Goal: Task Accomplishment & Management: Manage account settings

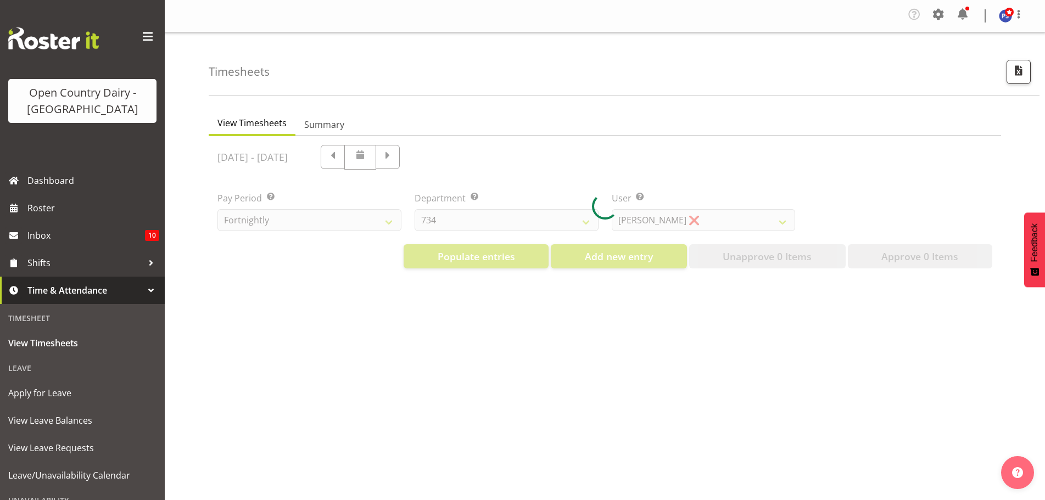
select select "699"
select select "8449"
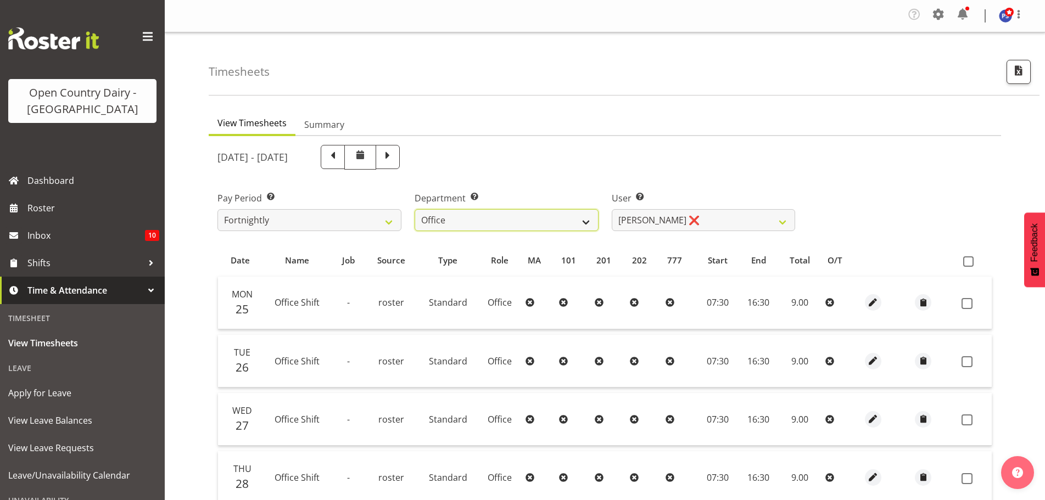
click at [581, 220] on select "734 735 736 737 738 739 851 852 853 854 855 856 858 861 862 865 868 869 870 873" at bounding box center [507, 220] width 184 height 22
select select "701"
click at [415, 209] on select "734 735 736 737 738 739 851 852 853 854 855 856 858 861 862 865 868 869 870 873" at bounding box center [507, 220] width 184 height 22
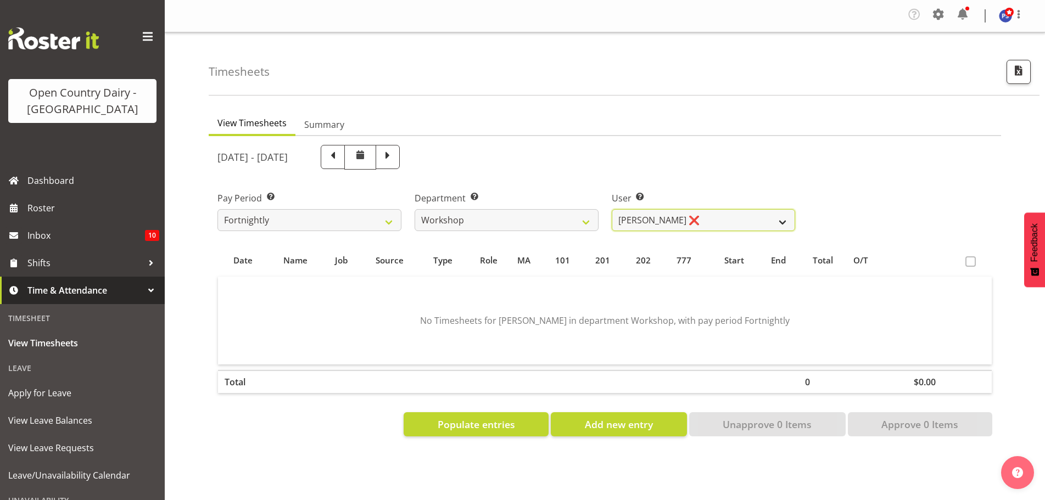
click at [781, 222] on select "[PERSON_NAME] ❌ [PERSON_NAME] ❌ [PERSON_NAME] ❌" at bounding box center [704, 220] width 184 height 22
select select "7442"
click at [612, 209] on select "[PERSON_NAME] ❌ [PERSON_NAME] ❌ [PERSON_NAME] ❌" at bounding box center [704, 220] width 184 height 22
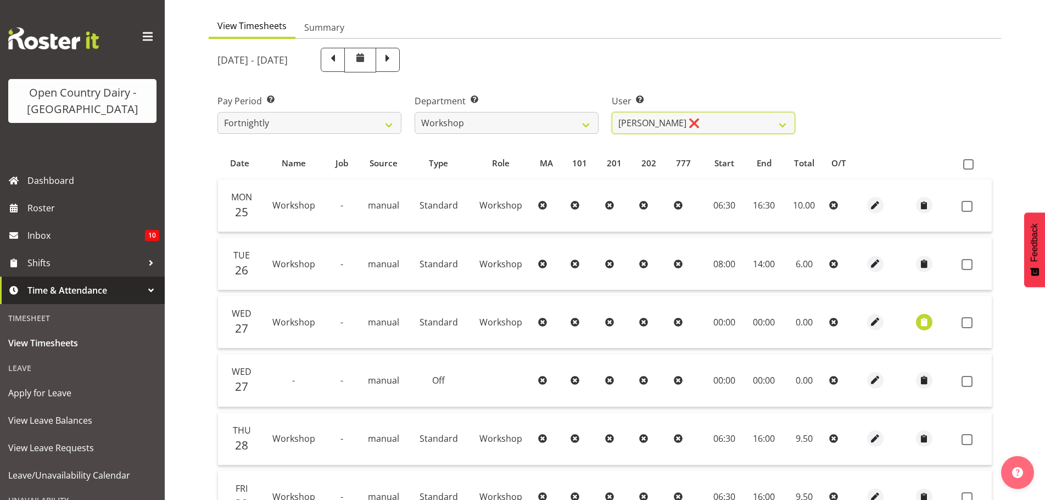
scroll to position [110, 0]
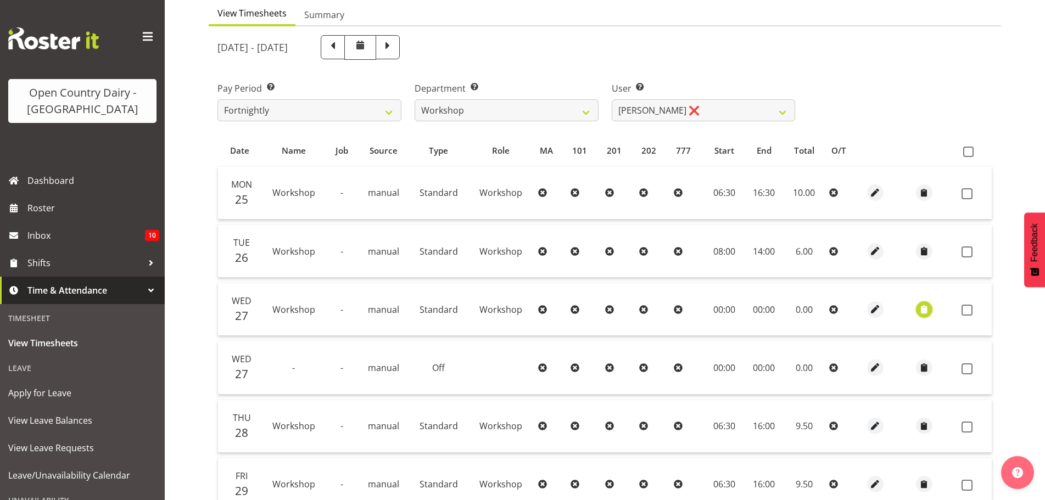
click at [928, 308] on span "button" at bounding box center [924, 309] width 13 height 13
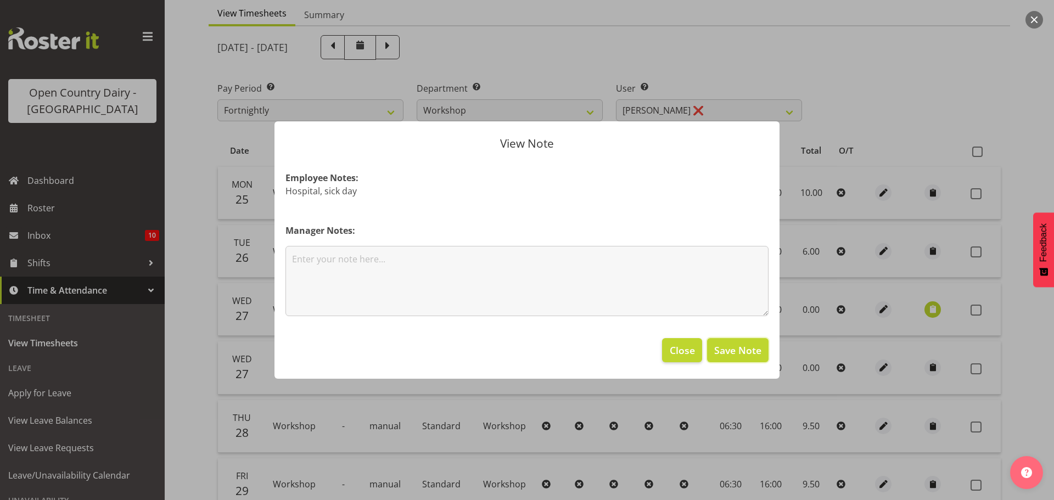
click at [741, 353] on span "Save Note" at bounding box center [737, 350] width 47 height 14
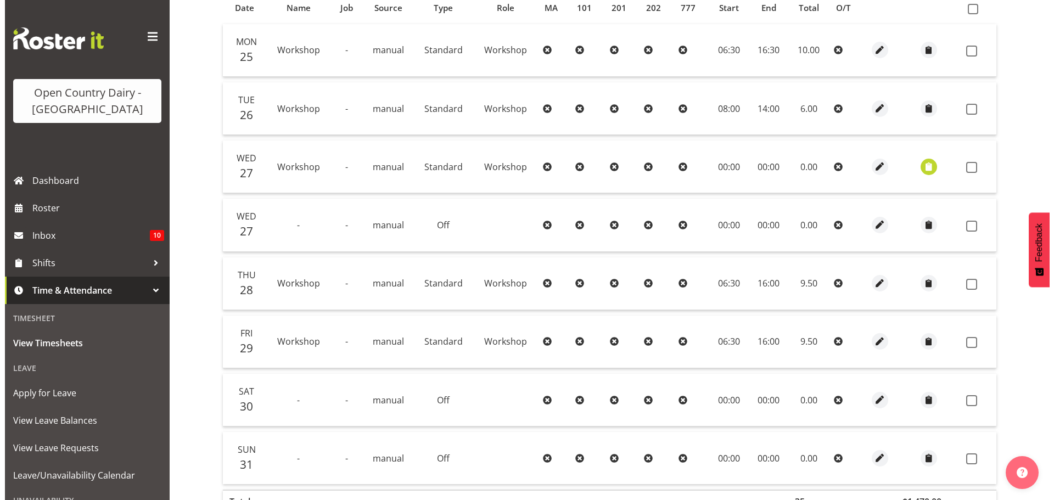
scroll to position [115, 0]
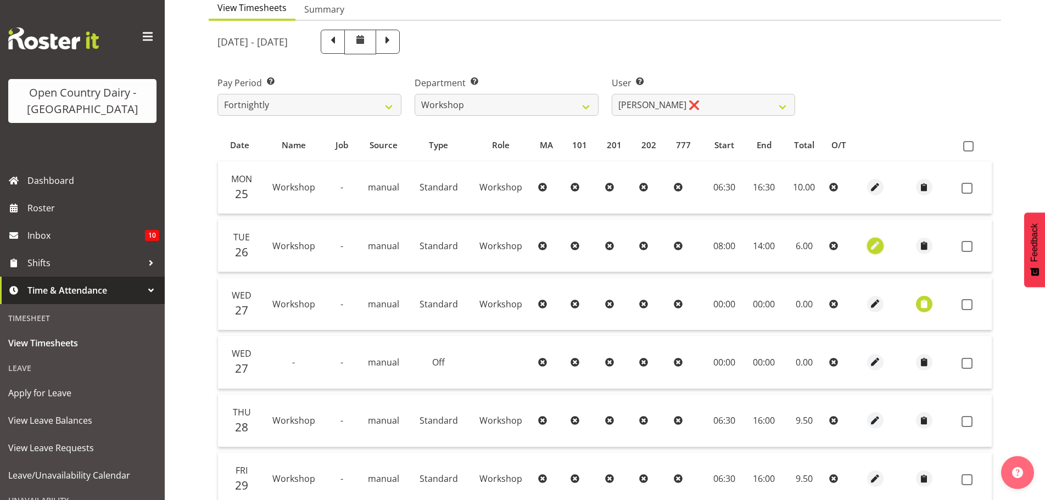
click at [872, 247] on span "button" at bounding box center [875, 245] width 13 height 13
select select "Standard"
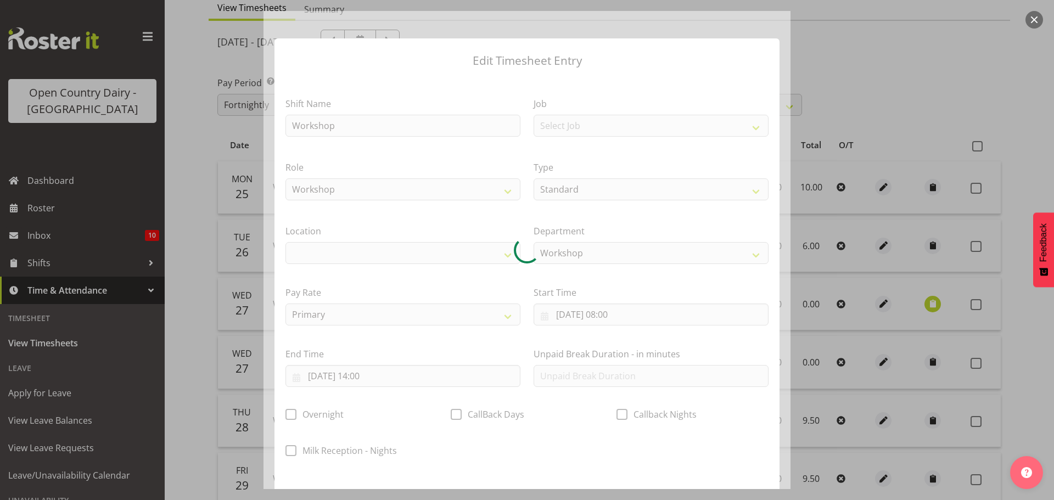
select select "990"
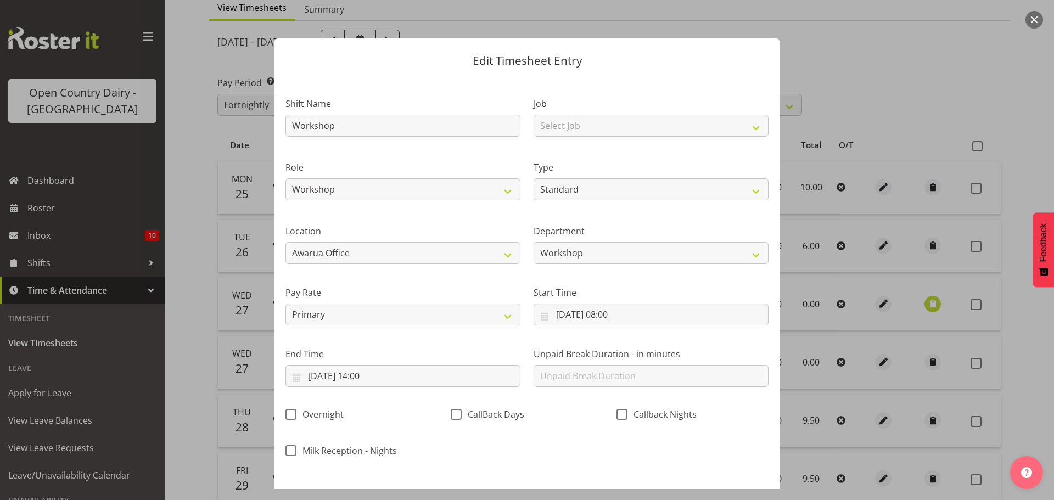
click at [820, 67] on div at bounding box center [527, 250] width 1054 height 500
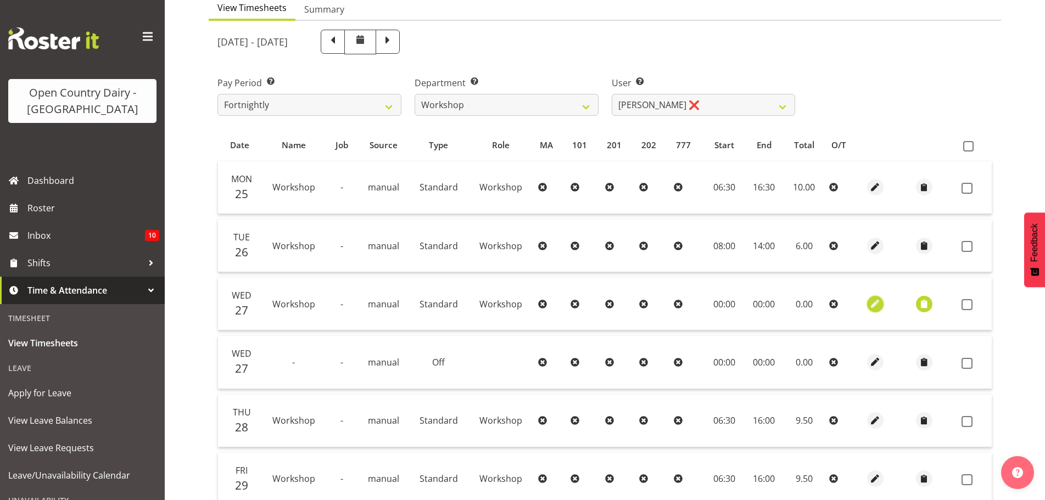
click at [872, 305] on span "button" at bounding box center [875, 304] width 13 height 13
select select "Standard"
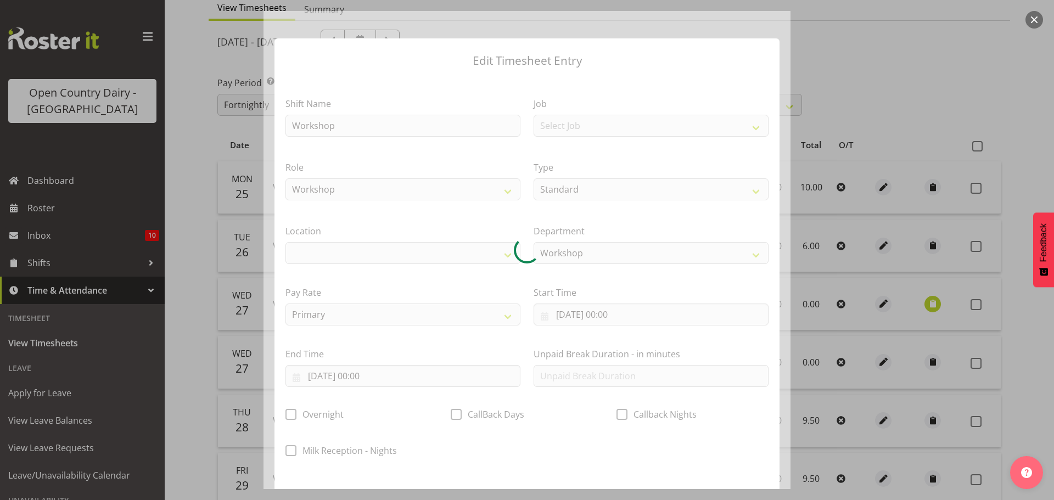
select select "990"
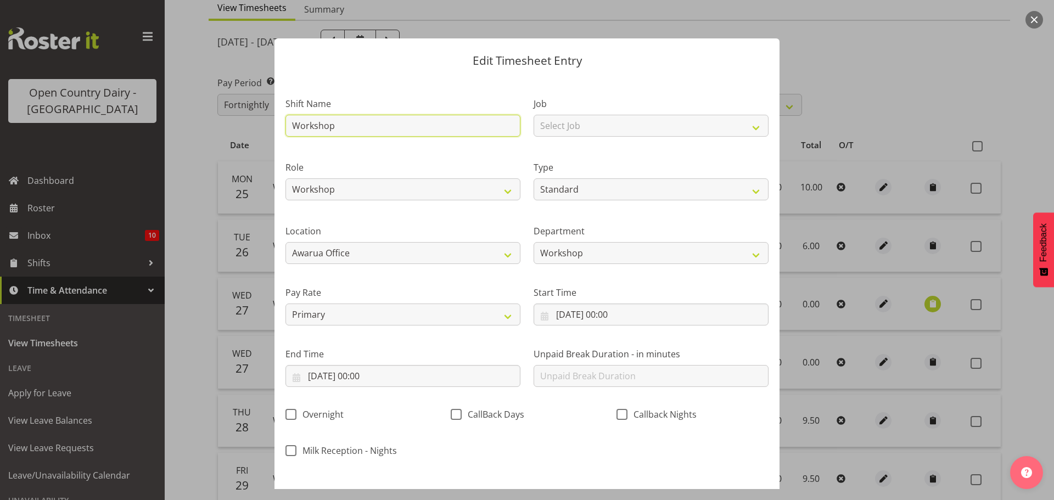
drag, startPoint x: 345, startPoint y: 129, endPoint x: 288, endPoint y: 125, distance: 57.3
click at [288, 125] on input "Workshop" at bounding box center [402, 126] width 235 height 22
type input "sick leave"
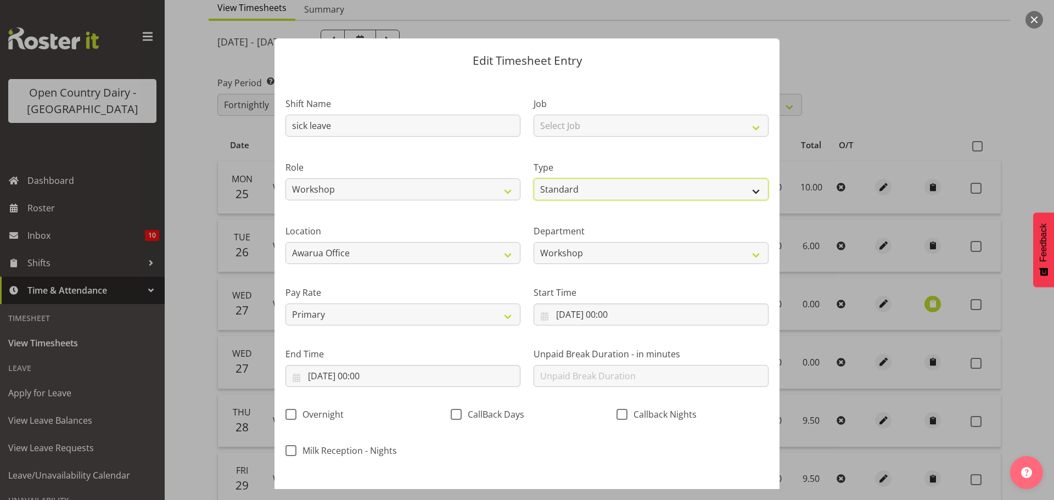
click at [747, 192] on select "Off Standard Public Holiday Public Holiday (Worked) Day In Lieu Annual Leave Si…" at bounding box center [651, 189] width 235 height 22
select select "Sick"
click at [534, 178] on select "Off Standard Public Holiday Public Holiday (Worked) Day In Lieu Annual Leave Si…" at bounding box center [651, 189] width 235 height 22
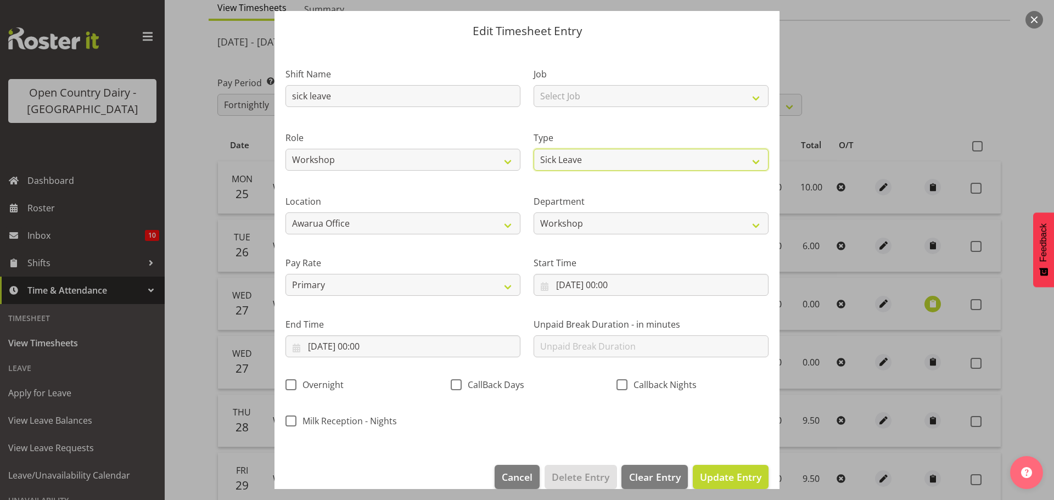
scroll to position [46, 0]
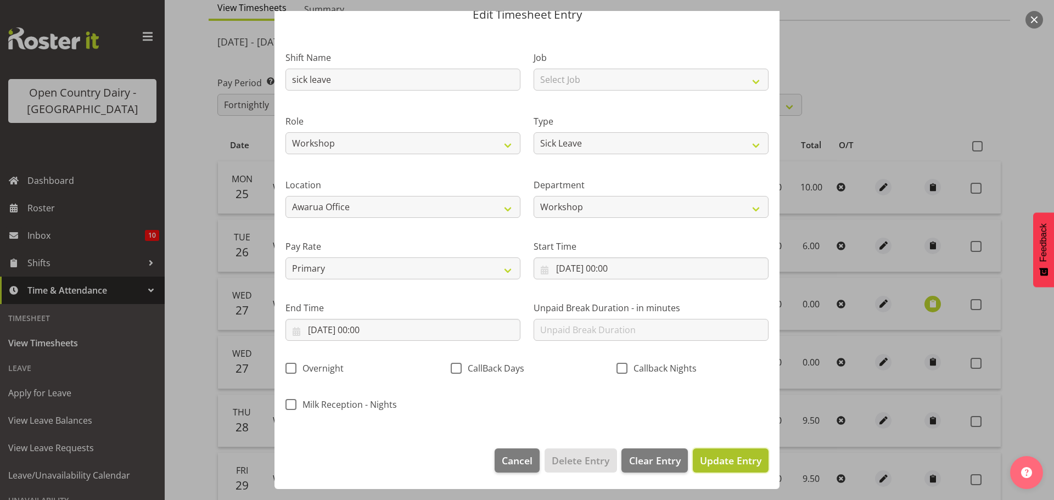
click at [705, 461] on span "Update Entry" at bounding box center [730, 460] width 61 height 13
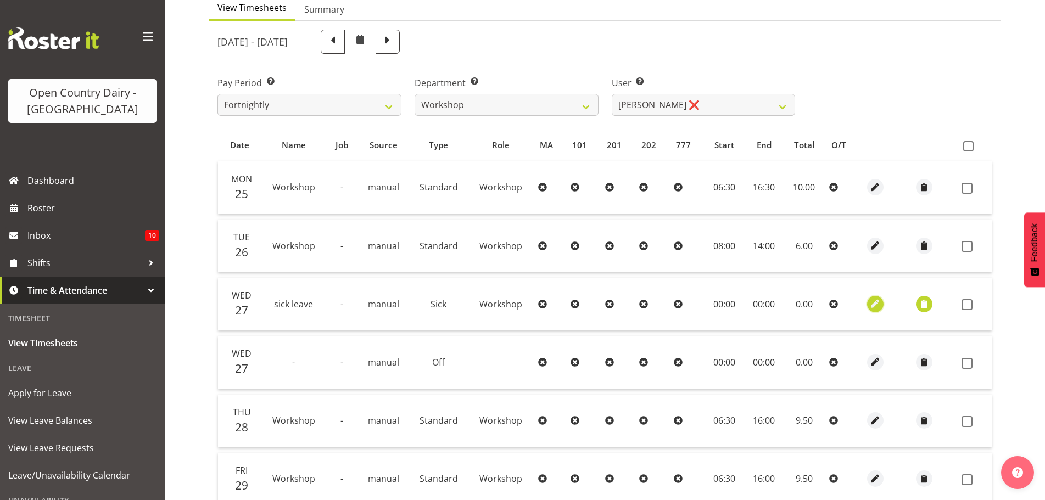
click at [873, 304] on span "button" at bounding box center [875, 304] width 13 height 13
select select "Sick"
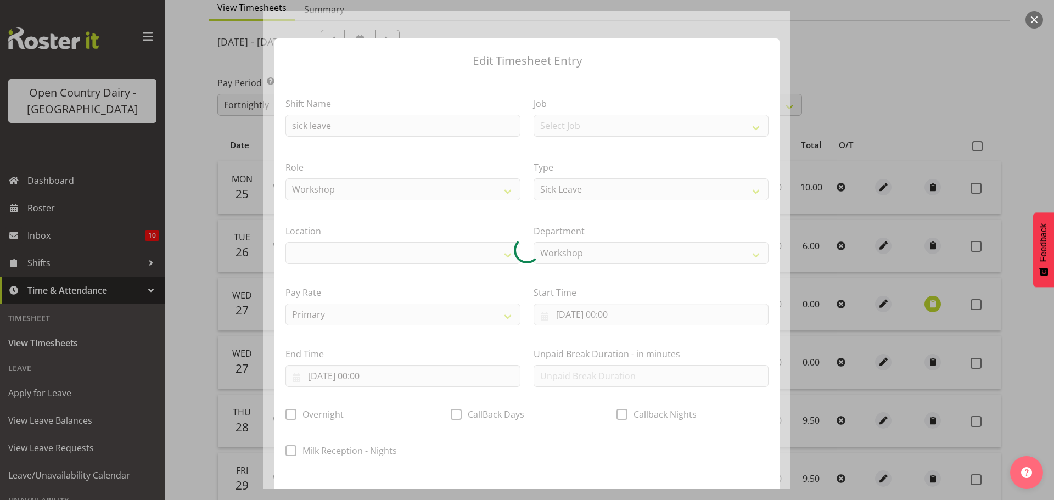
select select "990"
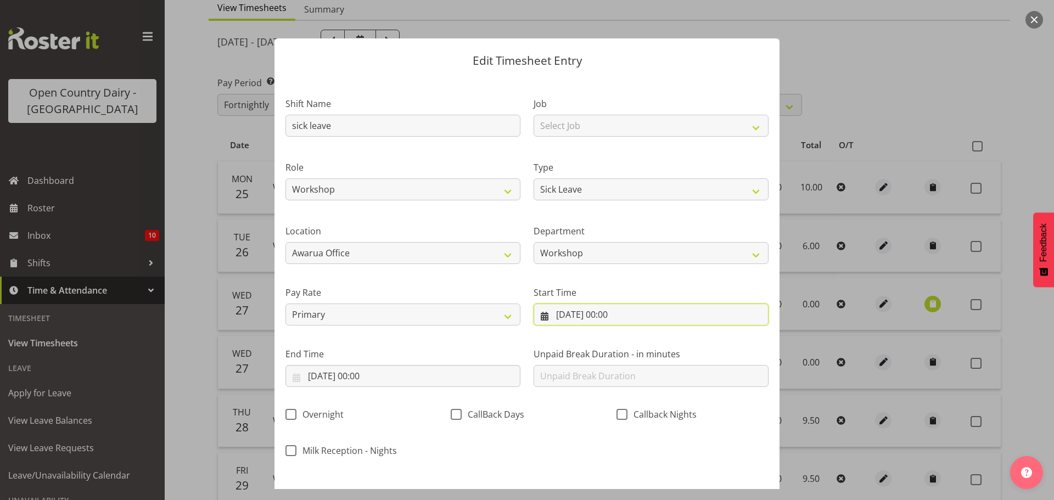
click at [575, 315] on input "[DATE] 00:00" at bounding box center [651, 315] width 235 height 22
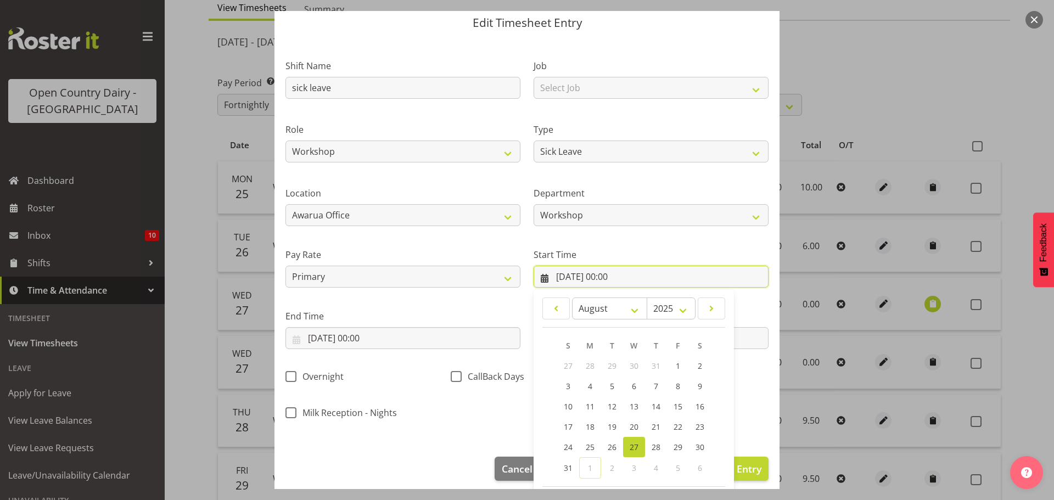
scroll to position [87, 0]
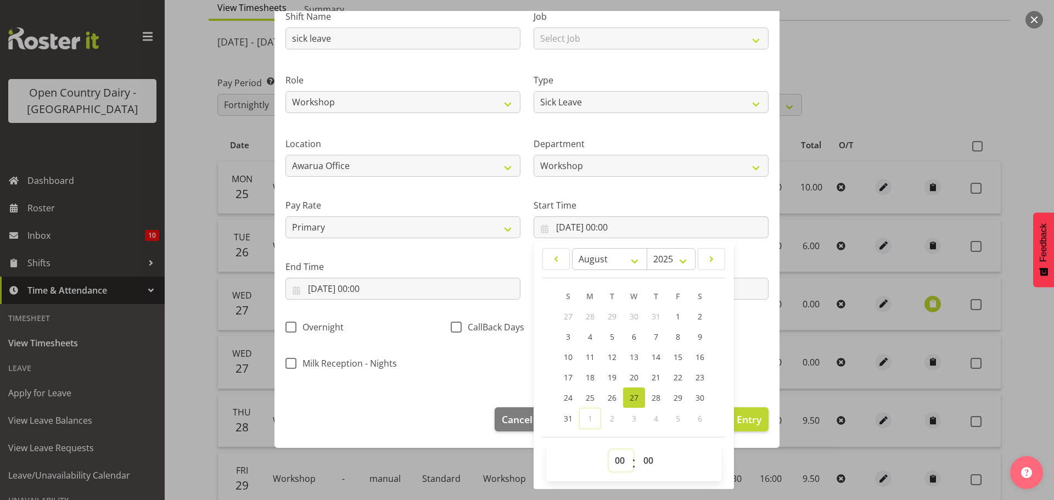
click at [614, 461] on select "00 01 02 03 04 05 06 07 08 09 10 11 12 13 14 15 16 17 18 19 20 21 22 23" at bounding box center [621, 461] width 25 height 22
select select "7"
click at [609, 450] on select "00 01 02 03 04 05 06 07 08 09 10 11 12 13 14 15 16 17 18 19 20 21 22 23" at bounding box center [621, 461] width 25 height 22
type input "[DATE] 07:00"
drag, startPoint x: 431, startPoint y: 368, endPoint x: 389, endPoint y: 317, distance: 66.3
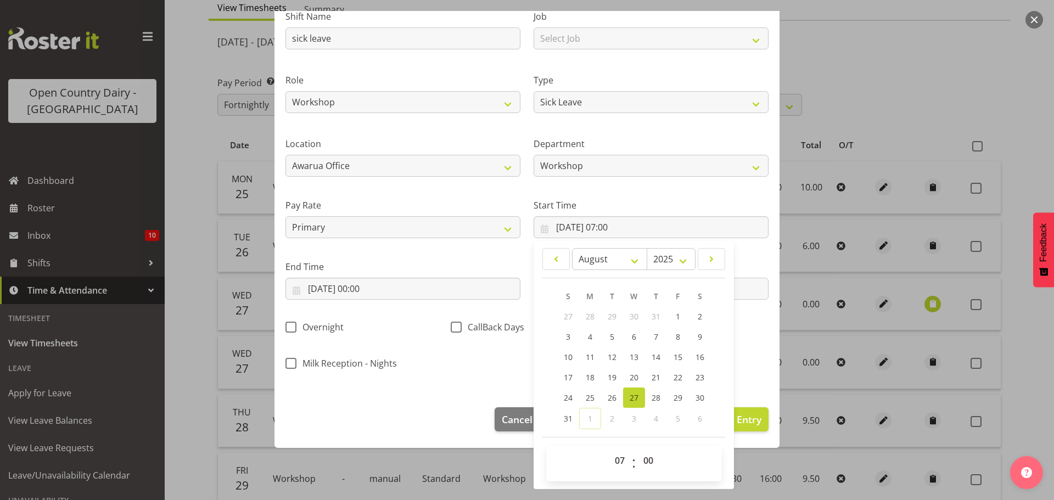
click at [430, 367] on div "Milk Reception - Nights" at bounding box center [361, 365] width 152 height 14
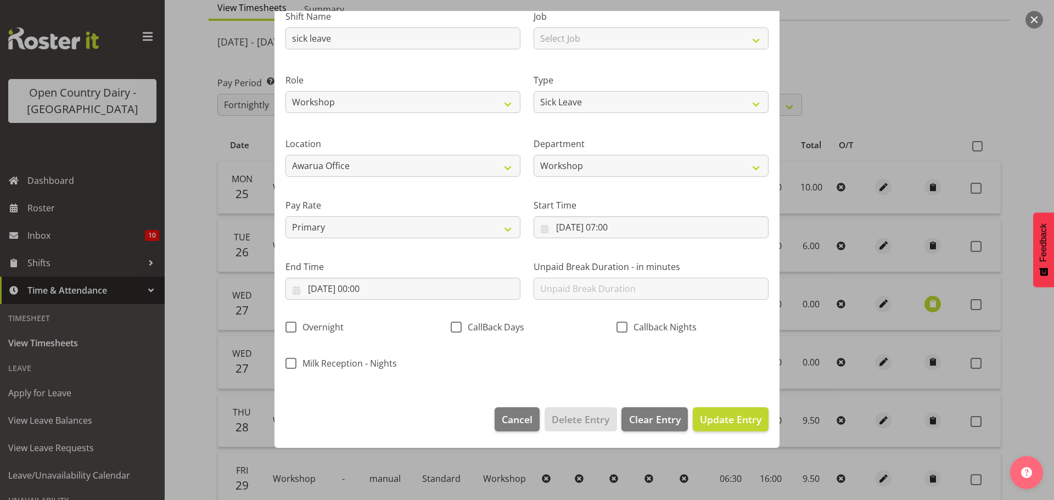
scroll to position [46, 0]
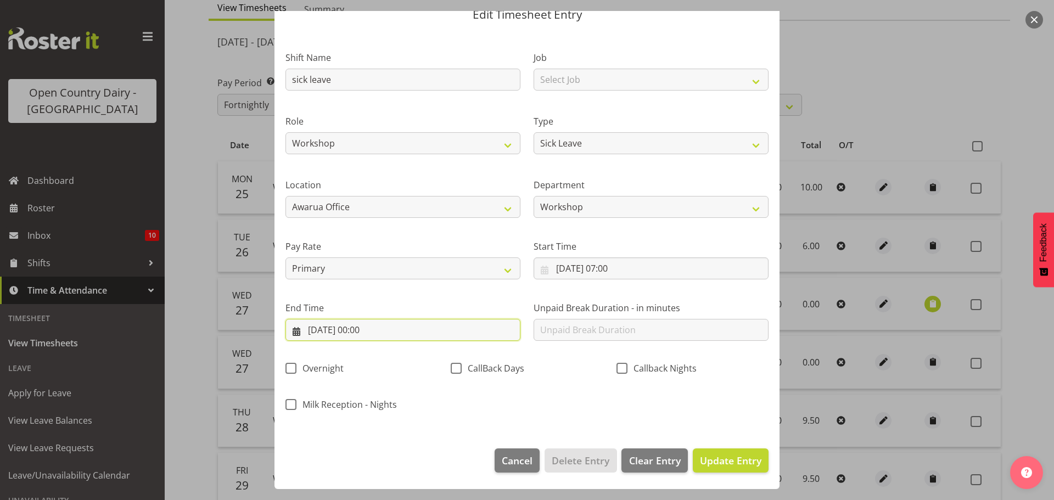
click at [337, 334] on input "[DATE] 00:00" at bounding box center [402, 330] width 235 height 22
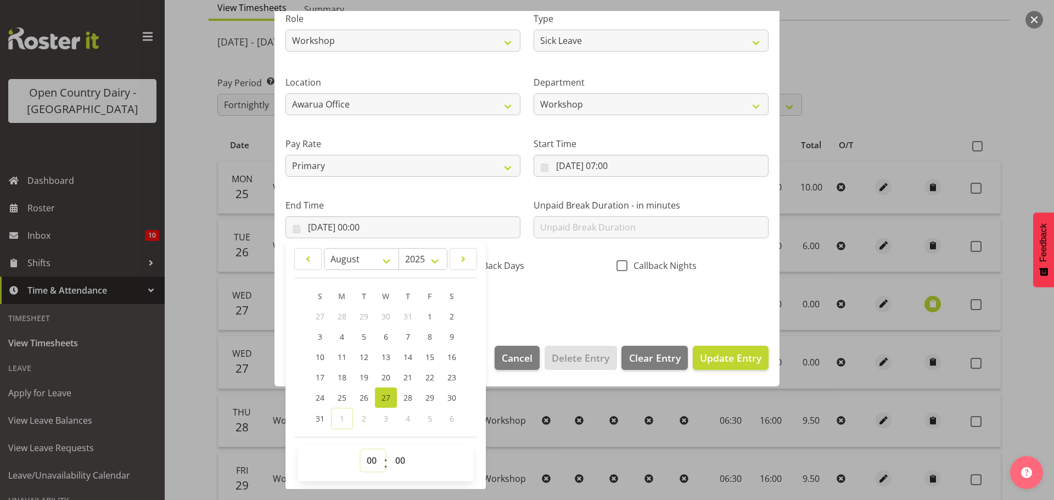
click at [374, 462] on select "00 01 02 03 04 05 06 07 08 09 10 11 12 13 14 15 16 17 18 19 20 21 22 23" at bounding box center [373, 461] width 25 height 22
select select "17"
click at [361, 450] on select "00 01 02 03 04 05 06 07 08 09 10 11 12 13 14 15 16 17 18 19 20 21 22 23" at bounding box center [373, 461] width 25 height 22
type input "[DATE] 17:00"
click at [549, 282] on div "Shift Name sick leave Job Select Job Connecting /unconnecting Trailers Meeting …" at bounding box center [527, 125] width 496 height 384
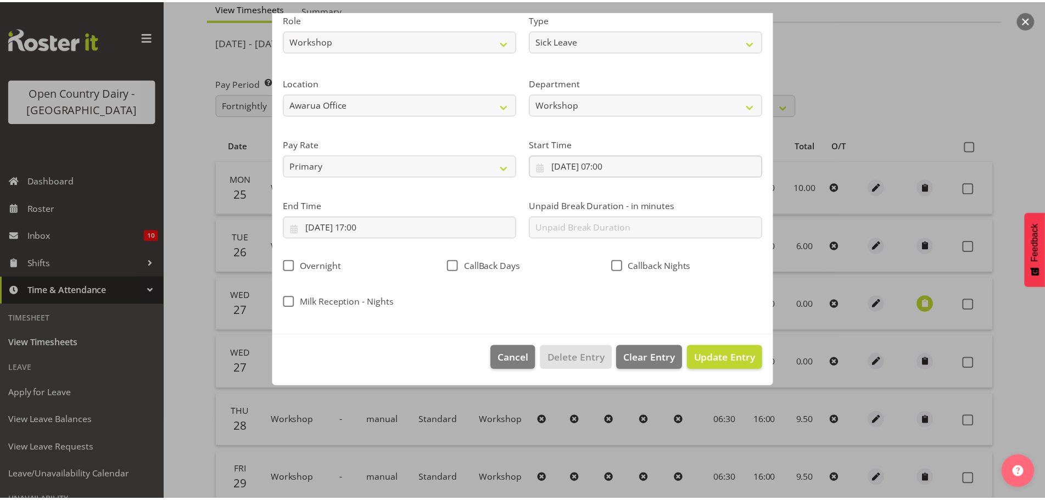
scroll to position [46, 0]
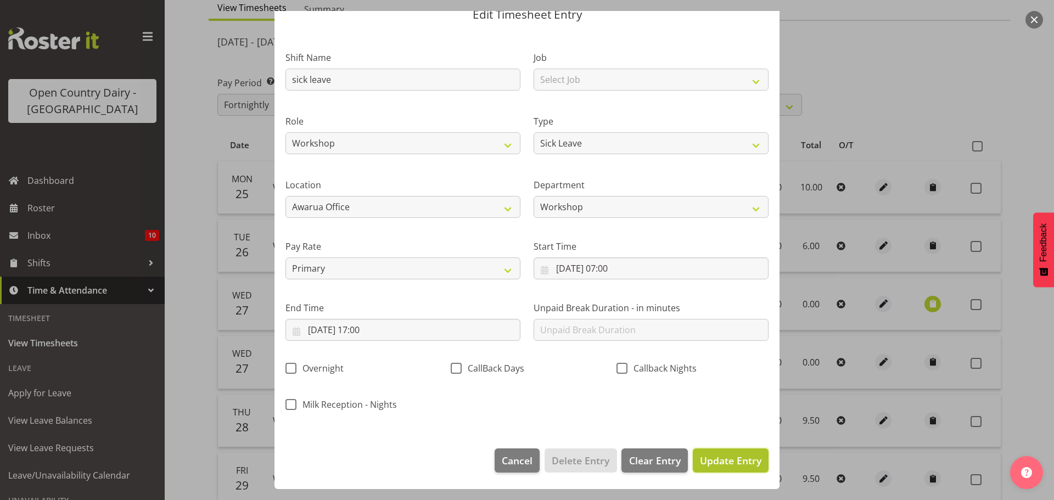
click at [714, 462] on span "Update Entry" at bounding box center [730, 460] width 61 height 13
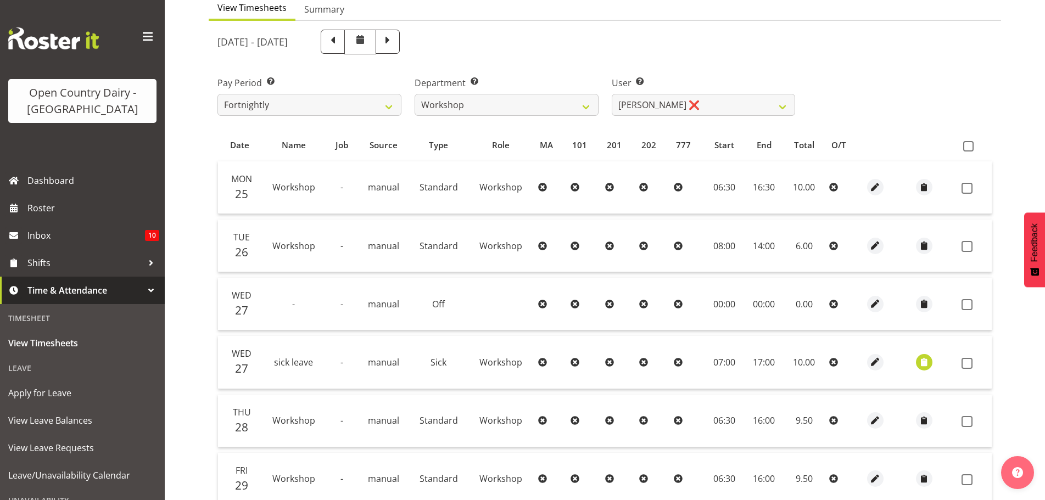
scroll to position [170, 0]
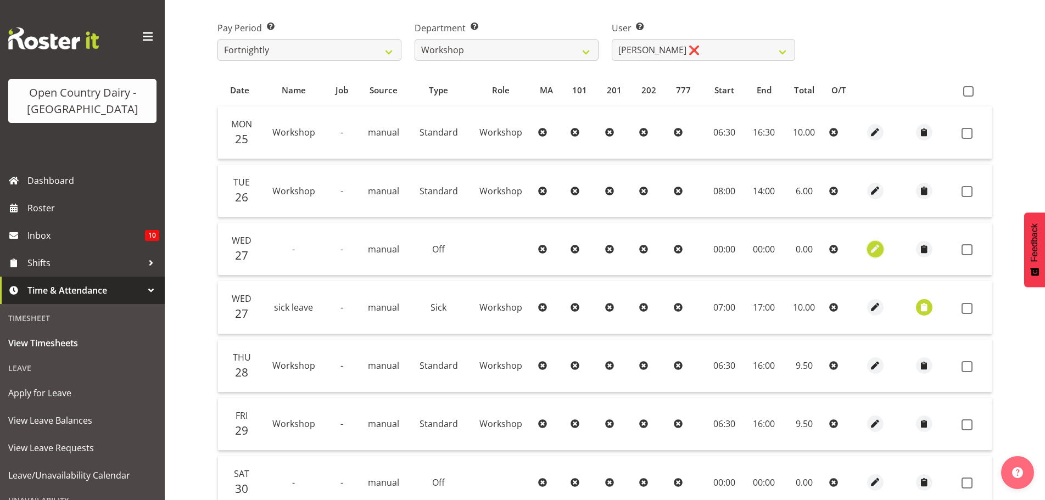
click at [872, 249] on span "button" at bounding box center [875, 249] width 13 height 13
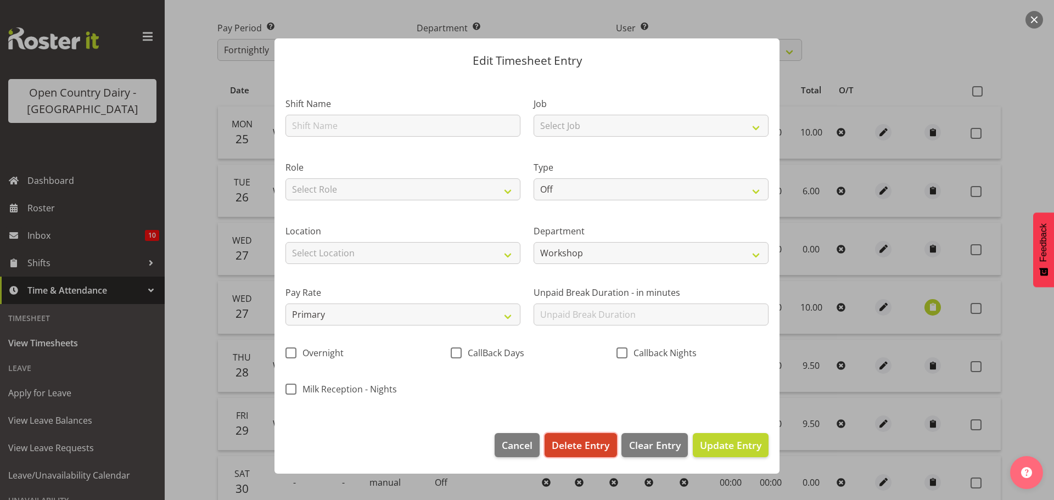
click at [604, 446] on span "Delete Entry" at bounding box center [581, 445] width 58 height 14
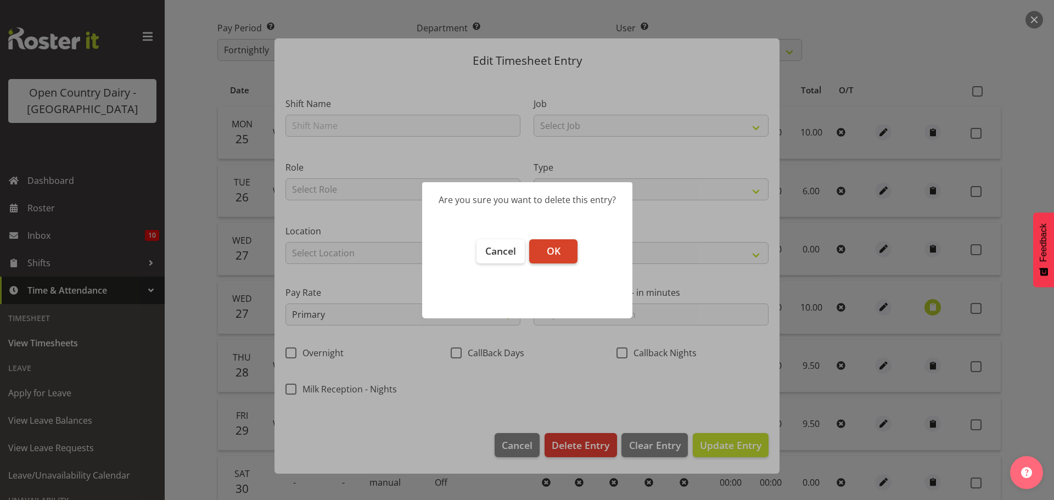
click at [547, 249] on span "OK" at bounding box center [554, 250] width 14 height 13
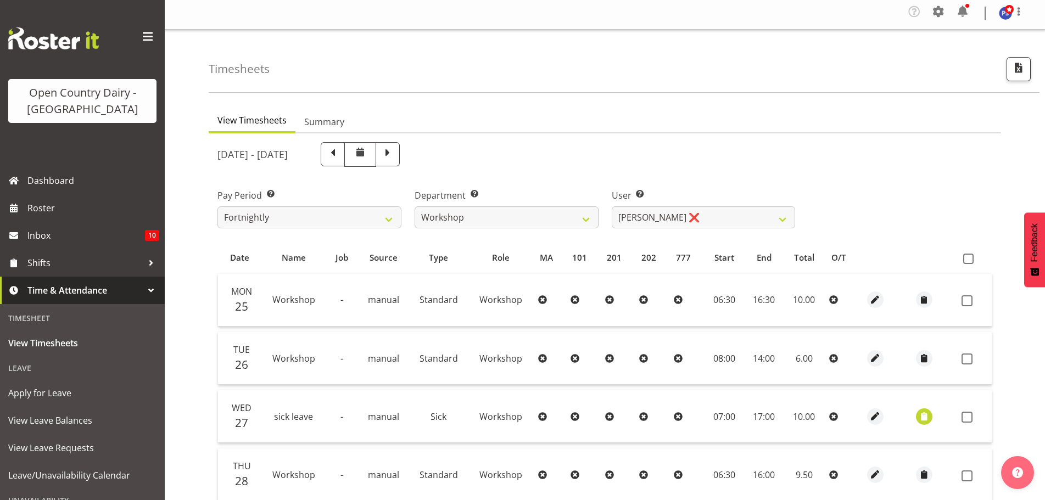
scroll to position [2, 0]
click at [966, 261] on span at bounding box center [968, 259] width 10 height 10
click at [966, 261] on input "checkbox" at bounding box center [966, 259] width 7 height 7
checkbox input "true"
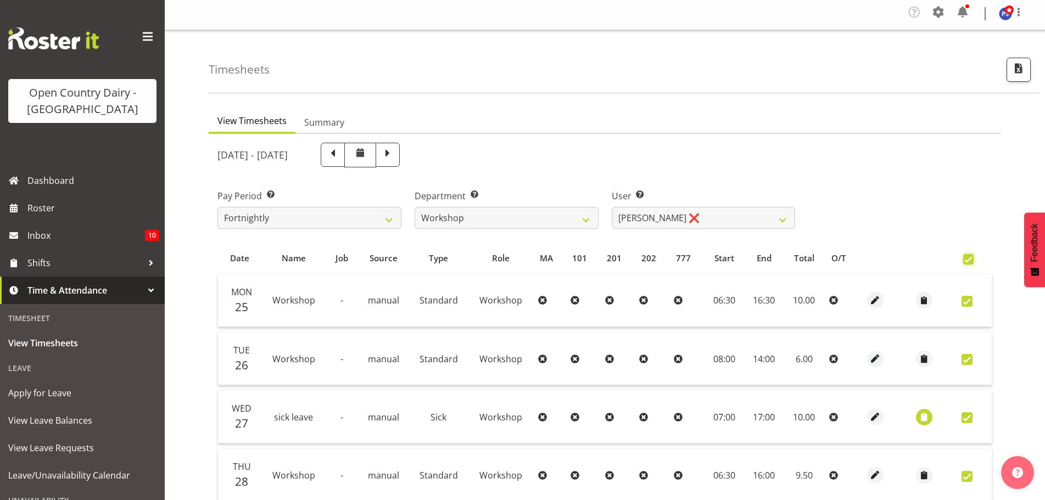
checkbox input "true"
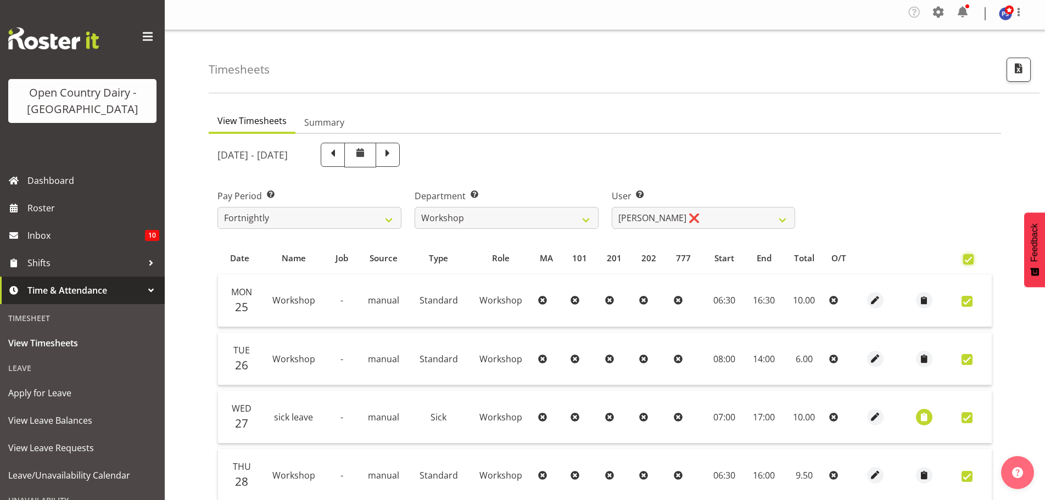
checkbox input "true"
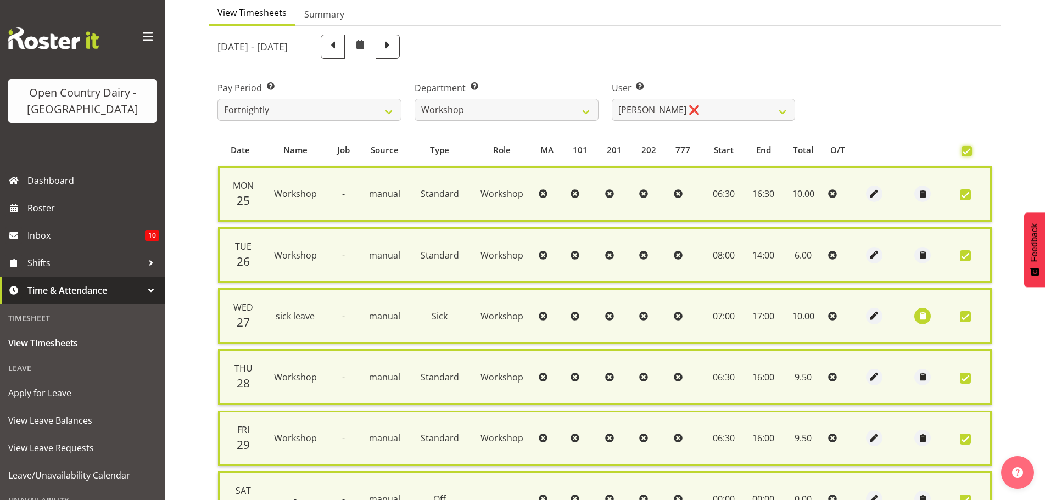
scroll to position [295, 0]
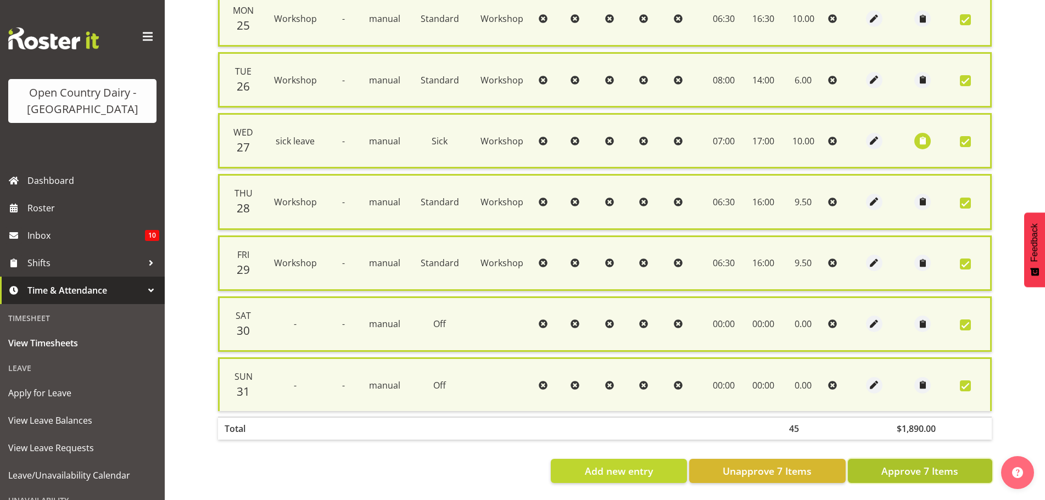
click at [893, 468] on span "Approve 7 Items" at bounding box center [919, 471] width 77 height 14
checkbox input "false"
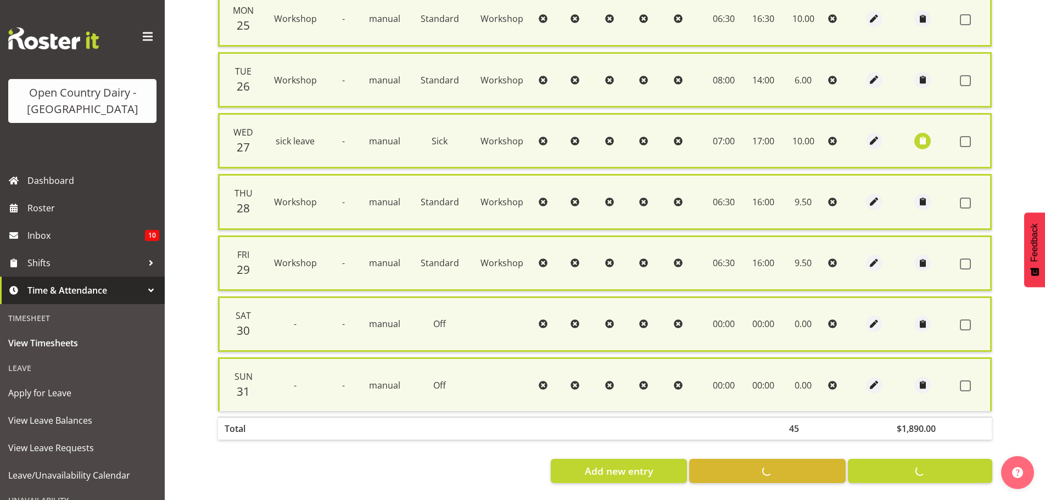
checkbox input "false"
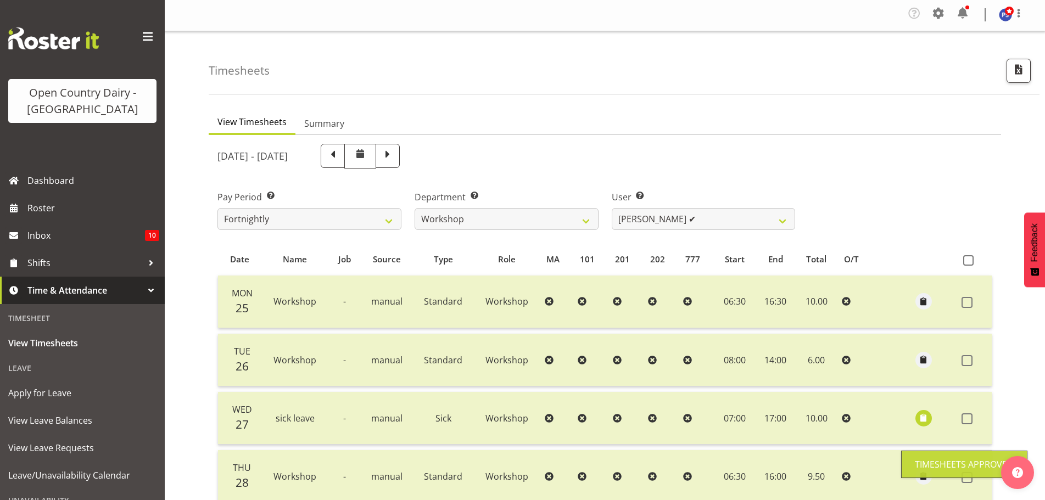
scroll to position [0, 0]
click at [340, 156] on span at bounding box center [333, 156] width 14 height 14
select select
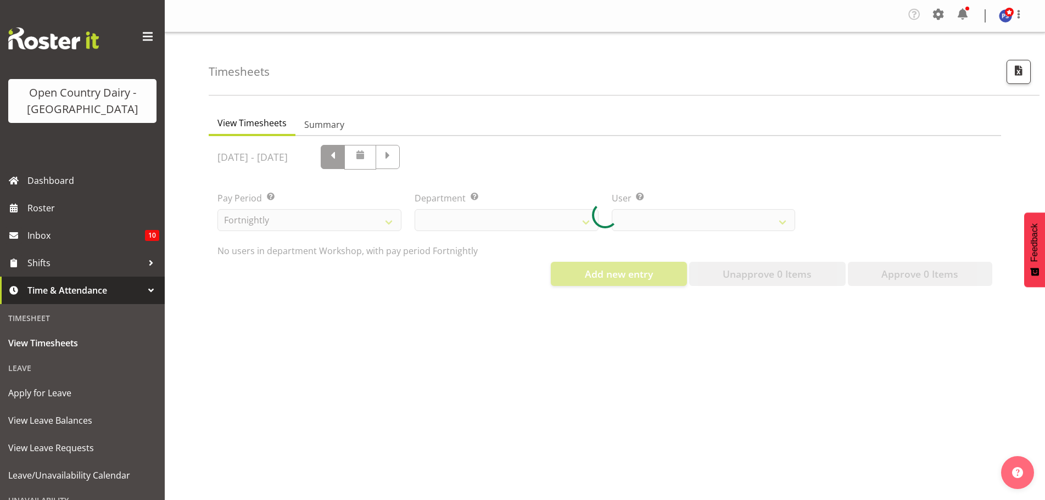
select select "701"
select select "7442"
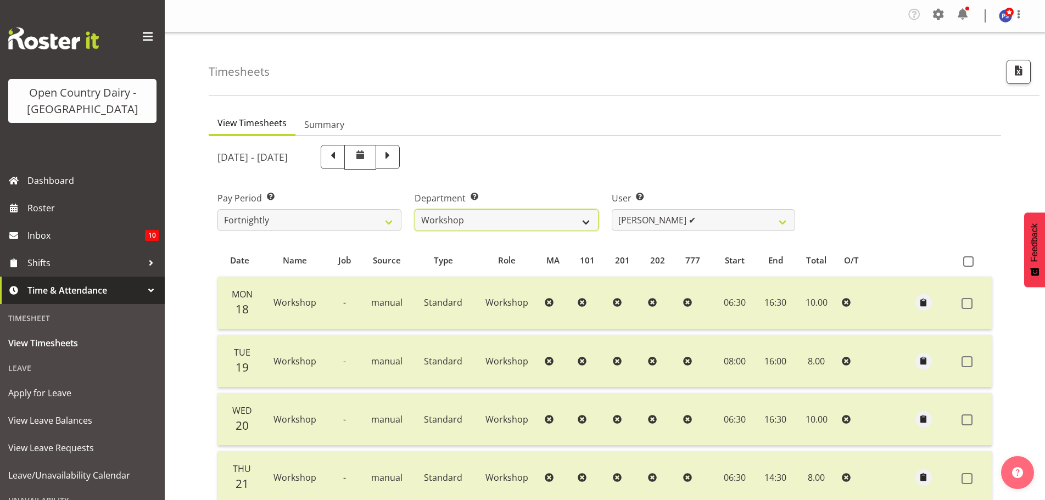
click at [585, 217] on select "734 735 736 737 738 739 851 852 853 854 855 856 858 861 862 865 868 869 870 873" at bounding box center [507, 220] width 184 height 22
select select "671"
click at [415, 209] on select "734 735 736 737 738 739 851 852 853 854 855 856 858 861 862 865 868 869 870 873" at bounding box center [507, 220] width 184 height 22
select select "7395"
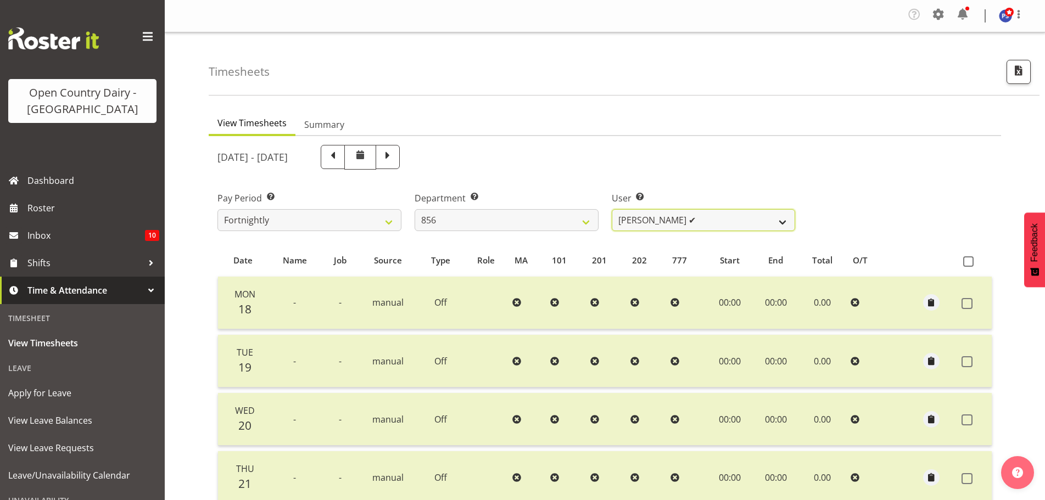
click at [783, 221] on select "[PERSON_NAME] ✔ [PERSON_NAME] ✔ [PERSON_NAME] ✔ [PERSON_NAME] ✔" at bounding box center [704, 220] width 184 height 22
click at [553, 178] on div "Department Select which department you would like to view. 734 735 736 737 738 …" at bounding box center [506, 206] width 197 height 61
click at [589, 219] on select "734 735 736 737 738 739 851 852 853 854 855 856 858 861 862 865 868 869 870 873" at bounding box center [507, 220] width 184 height 22
select select "783"
click at [415, 209] on select "734 735 736 737 738 739 851 852 853 854 855 856 858 861 862 865 868 869 870 873" at bounding box center [507, 220] width 184 height 22
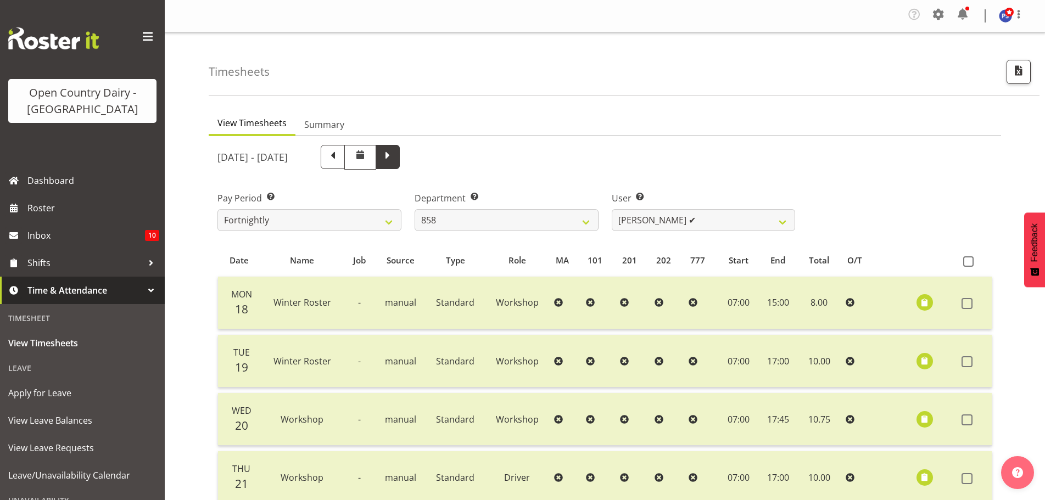
click at [395, 150] on span at bounding box center [387, 156] width 14 height 14
select select
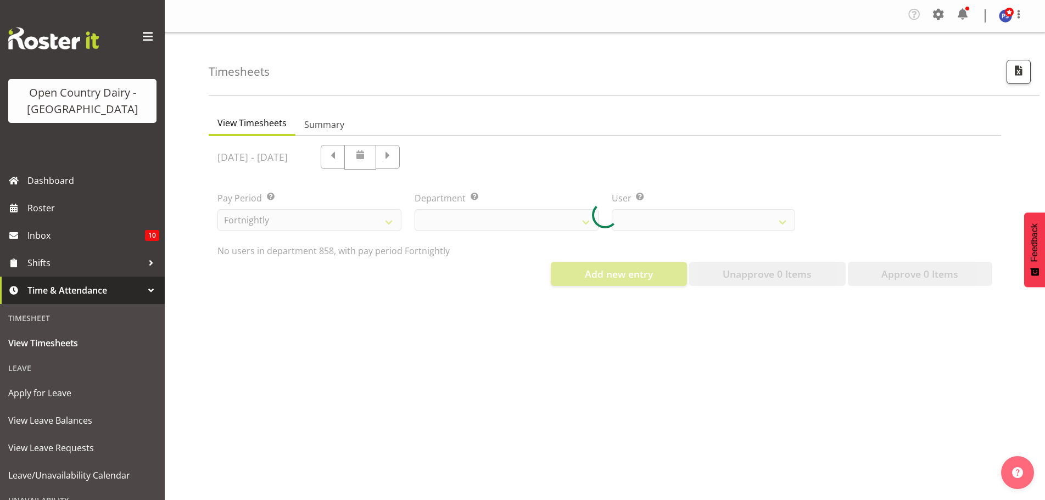
select select "783"
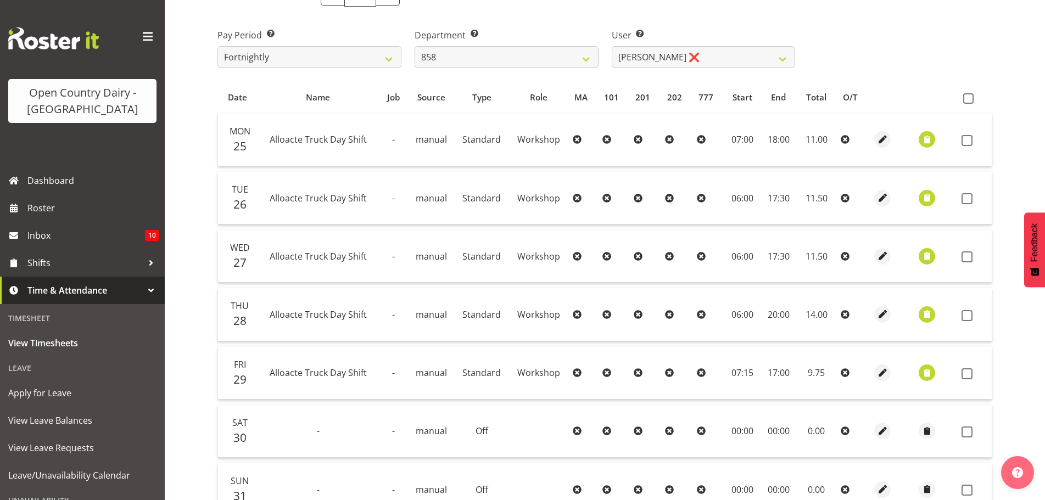
scroll to position [165, 0]
click at [926, 135] on span "button" at bounding box center [927, 138] width 13 height 13
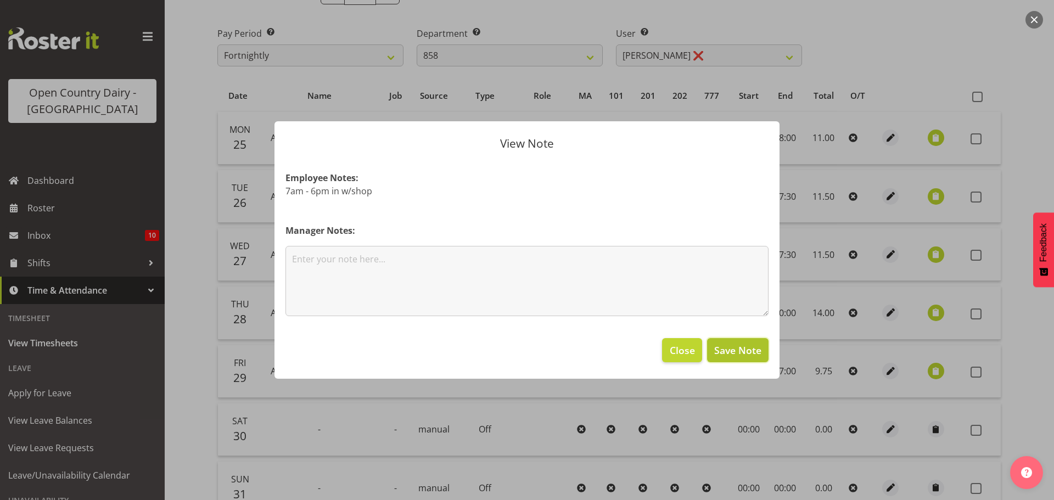
click at [740, 352] on span "Save Note" at bounding box center [737, 350] width 47 height 14
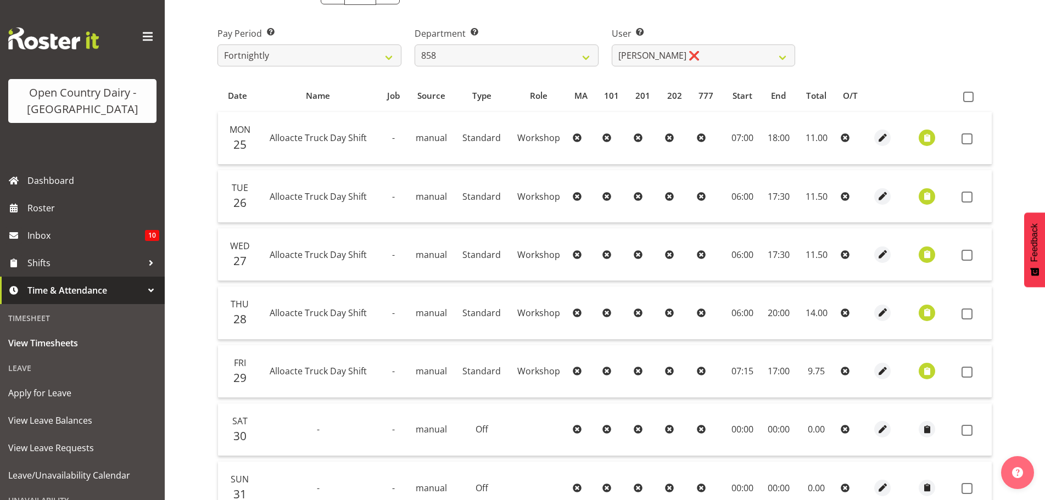
click at [287, 138] on span "Alloacte Truck Day Shift" at bounding box center [318, 138] width 97 height 12
click at [878, 139] on span "button" at bounding box center [882, 138] width 13 height 13
select select "1162"
select select "Standard"
select select "816"
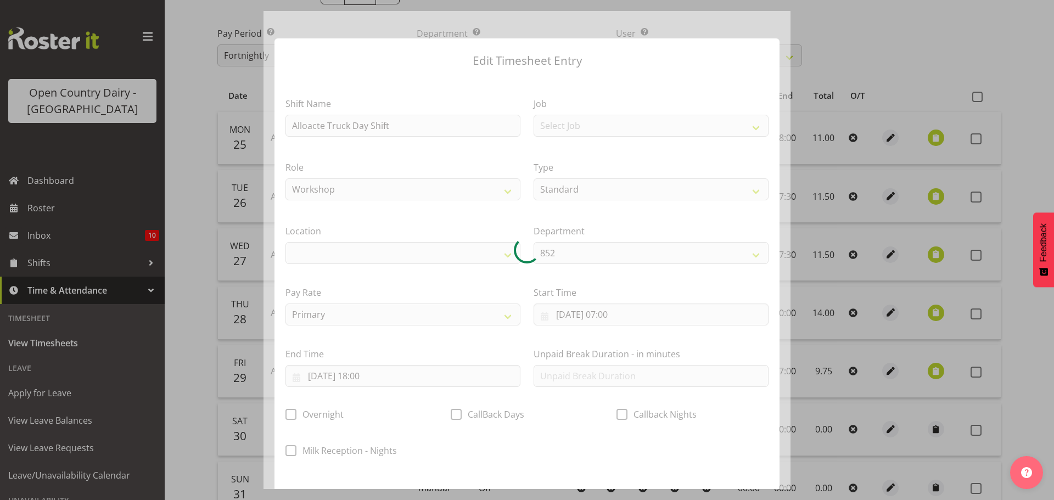
select select
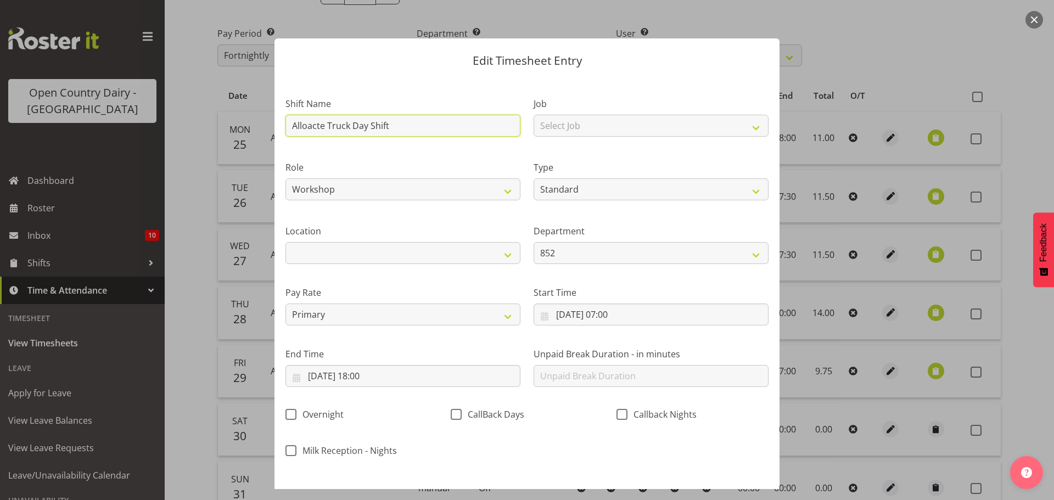
click at [332, 125] on input "Alloacte Truck Day Shift" at bounding box center [402, 126] width 235 height 22
drag, startPoint x: 399, startPoint y: 126, endPoint x: 286, endPoint y: 132, distance: 112.7
click at [286, 132] on input "Alloacte Truck Day Shift" at bounding box center [402, 126] width 235 height 22
type input "workshop"
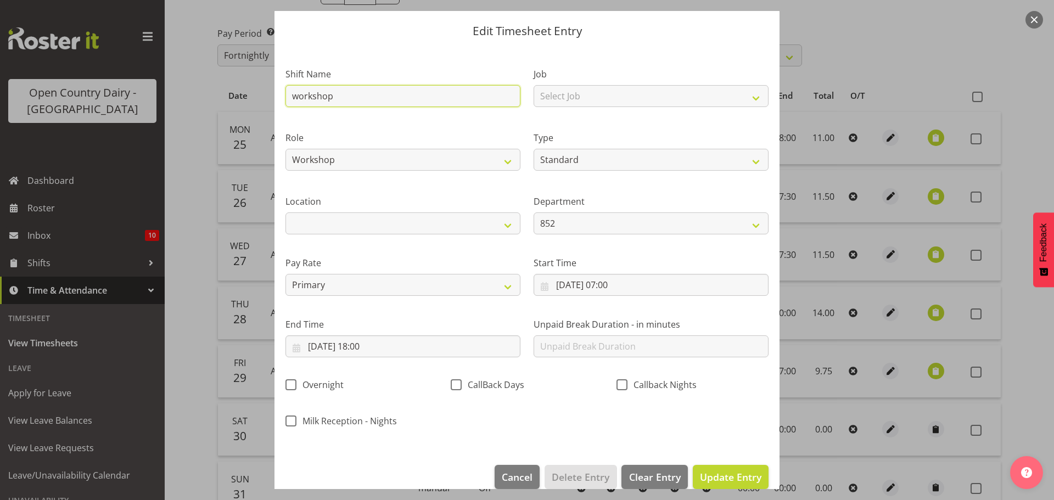
scroll to position [46, 0]
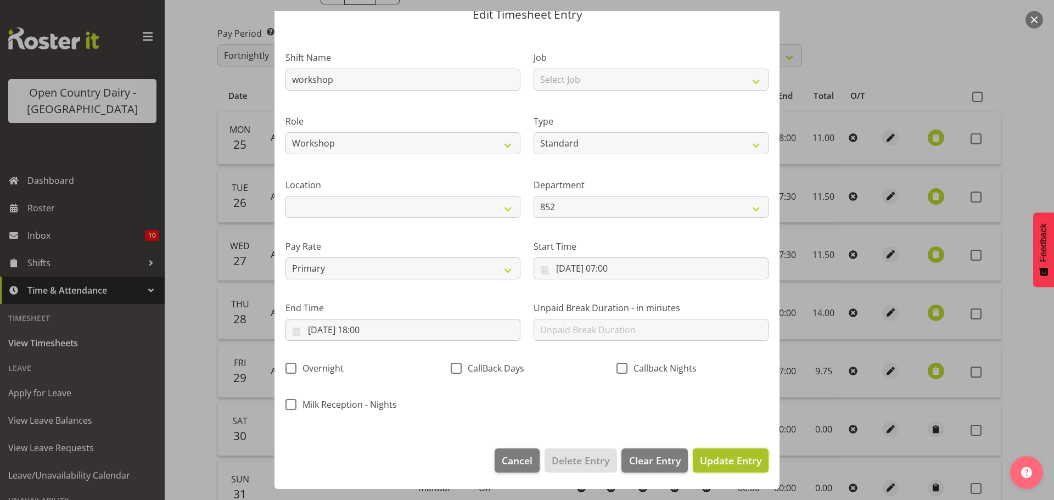
click at [708, 457] on span "Update Entry" at bounding box center [730, 460] width 61 height 13
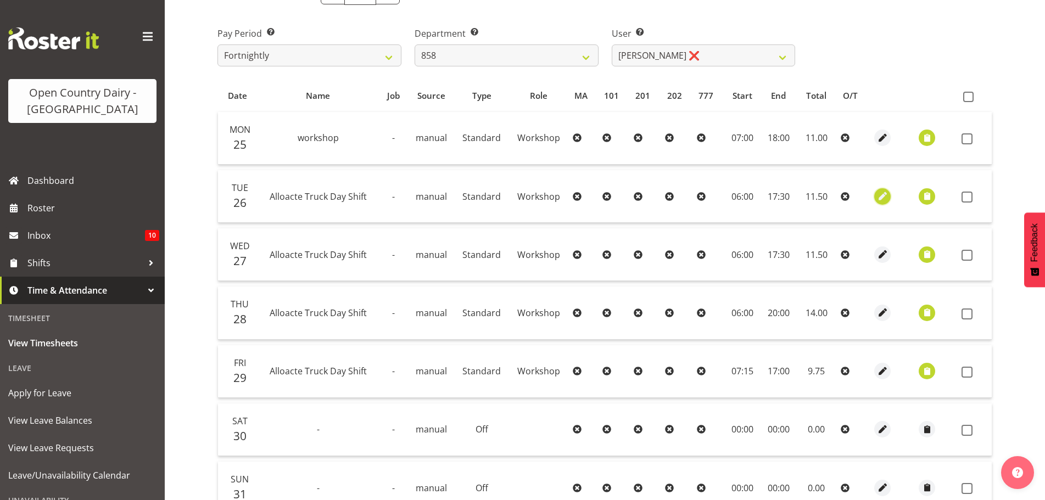
click at [879, 195] on span "button" at bounding box center [882, 196] width 13 height 13
select select "1162"
select select "Standard"
select select "816"
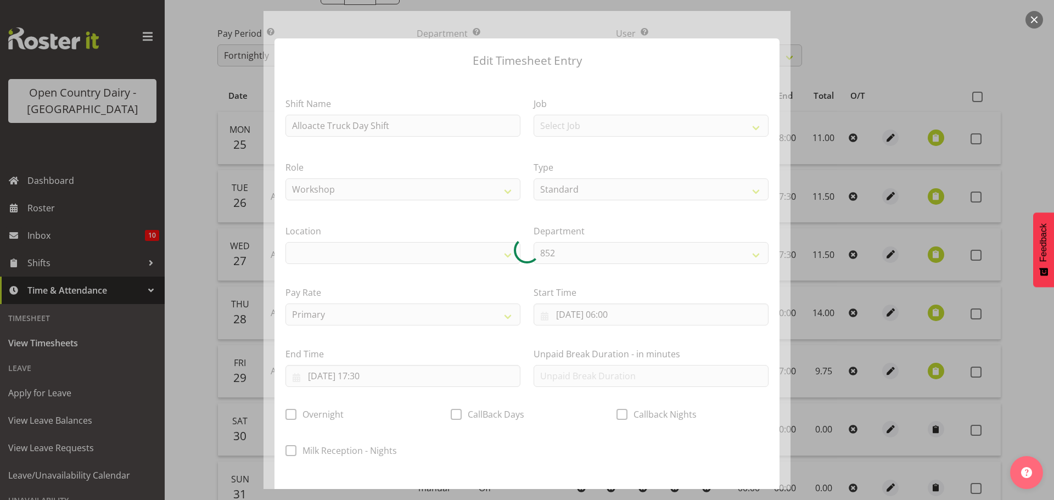
select select
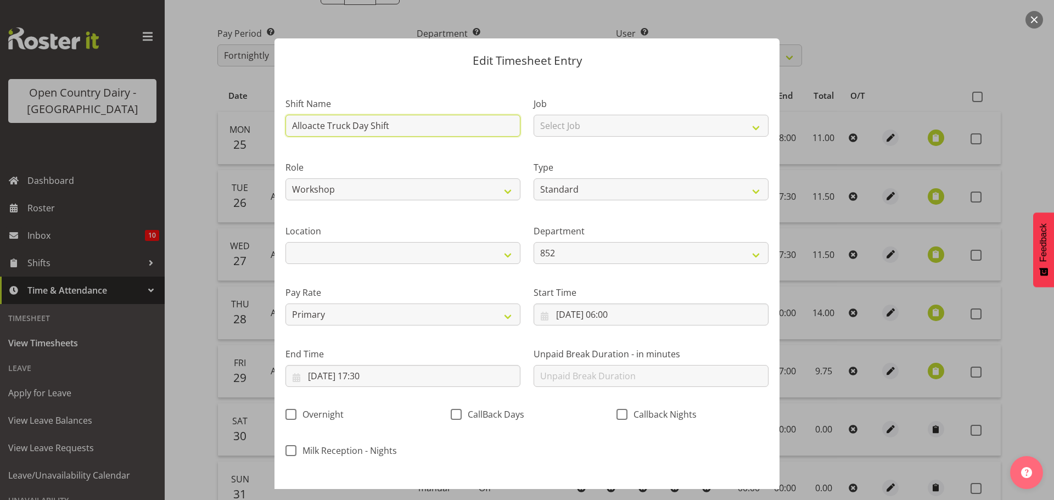
drag, startPoint x: 400, startPoint y: 126, endPoint x: 287, endPoint y: 128, distance: 113.1
click at [287, 128] on input "Alloacte Truck Day Shift" at bounding box center [402, 126] width 235 height 22
type input "workshop"
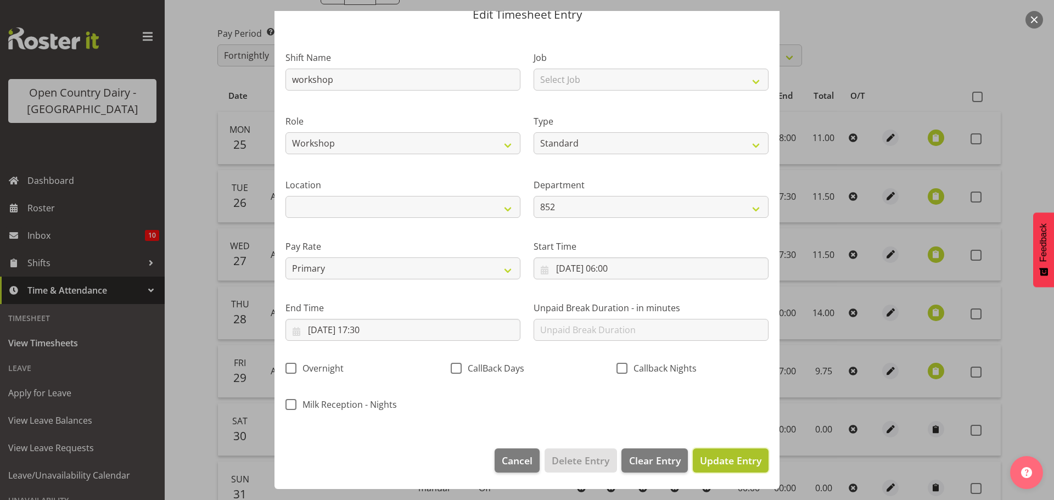
click at [706, 459] on span "Update Entry" at bounding box center [730, 460] width 61 height 13
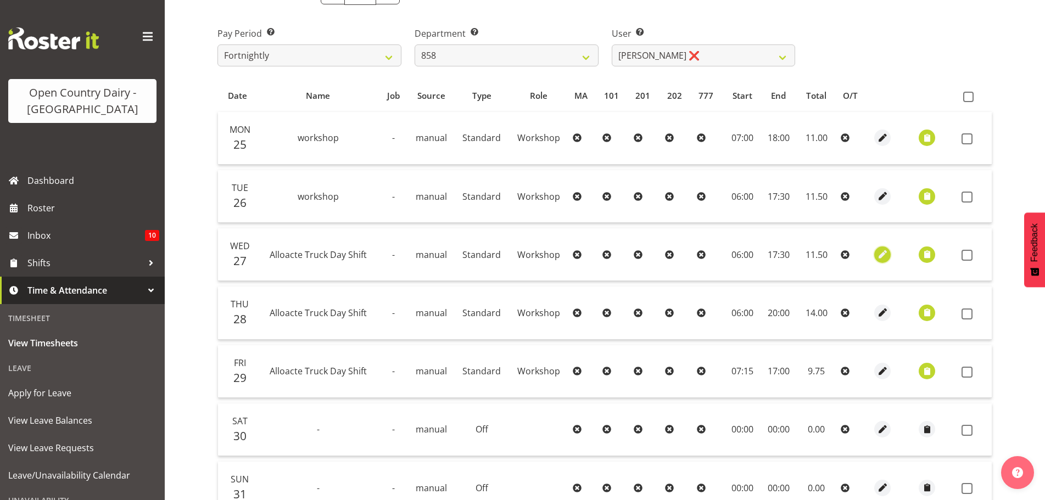
click at [877, 255] on span "button" at bounding box center [882, 254] width 13 height 13
select select "1162"
select select "Standard"
select select "816"
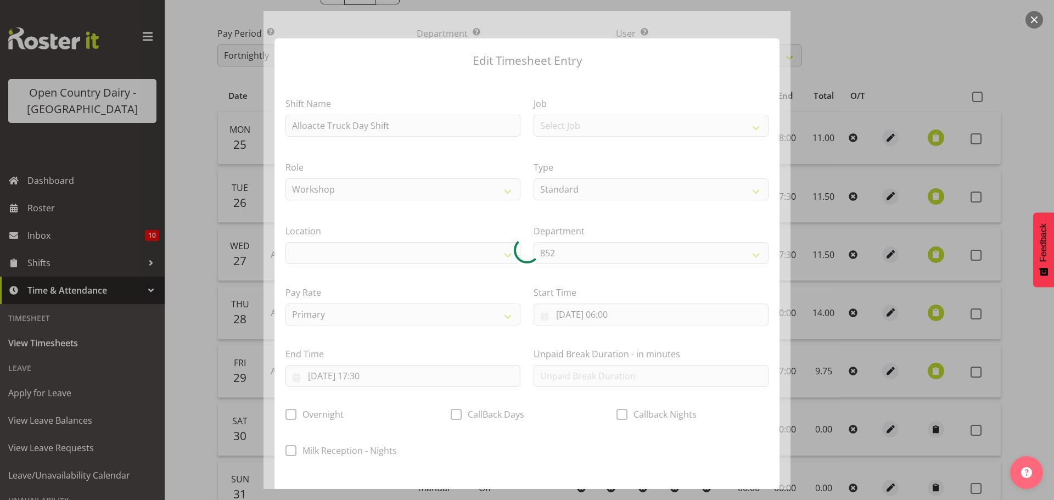
select select
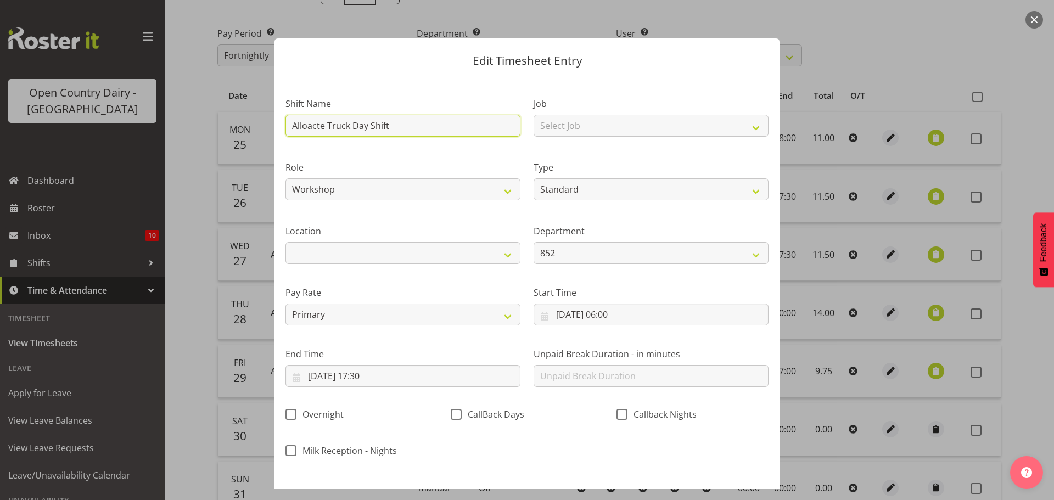
drag, startPoint x: 397, startPoint y: 122, endPoint x: 290, endPoint y: 122, distance: 107.1
click at [290, 122] on input "Alloacte Truck Day Shift" at bounding box center [402, 126] width 235 height 22
type input "workshop"
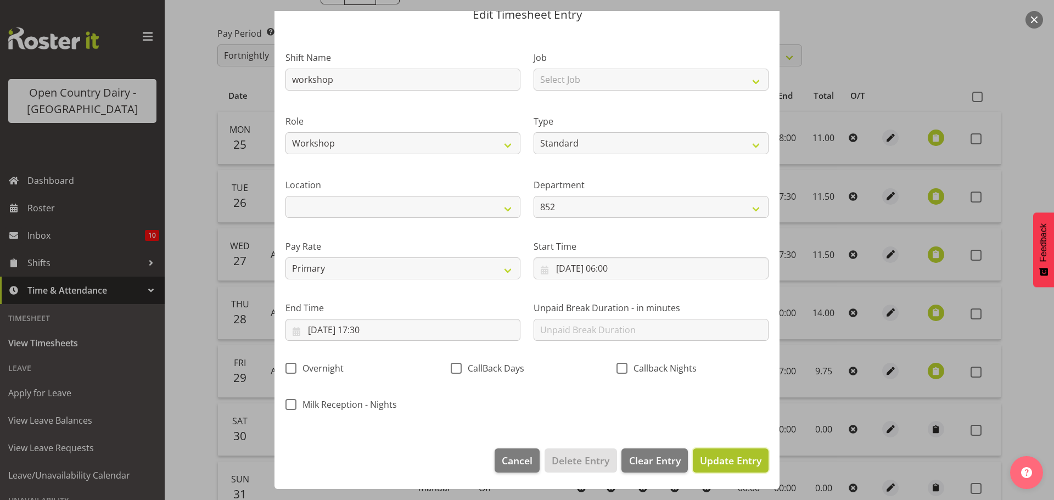
click at [721, 465] on span "Update Entry" at bounding box center [730, 460] width 61 height 13
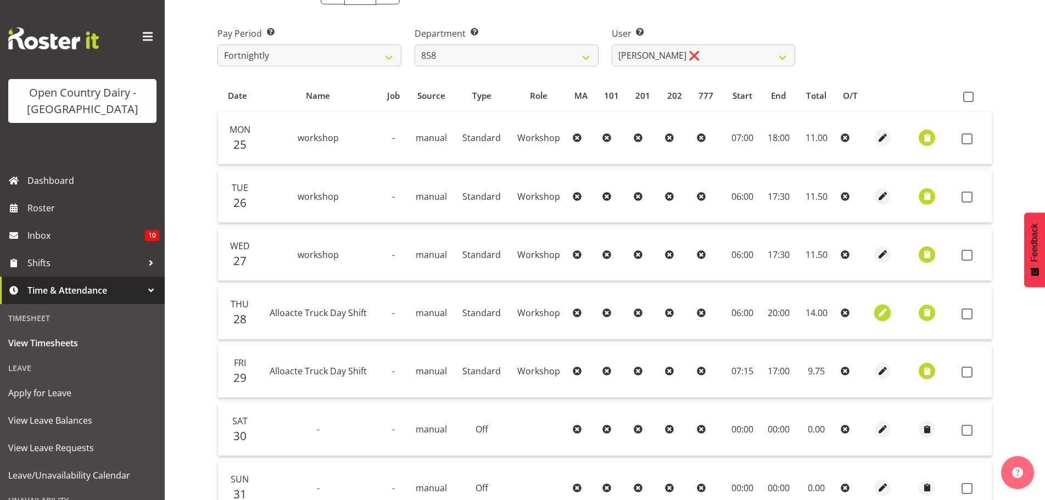
click at [883, 315] on span "button" at bounding box center [882, 312] width 13 height 13
select select "1162"
select select "Standard"
select select "816"
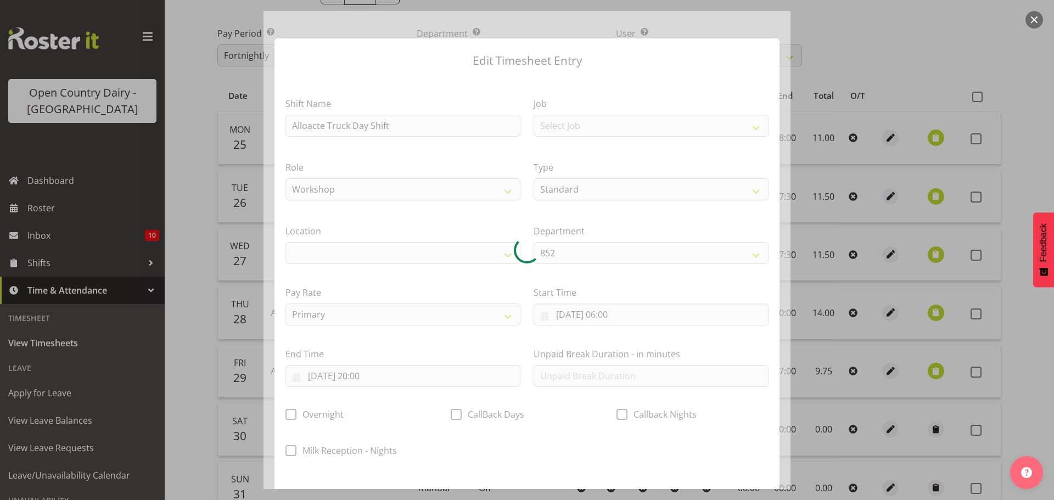
select select
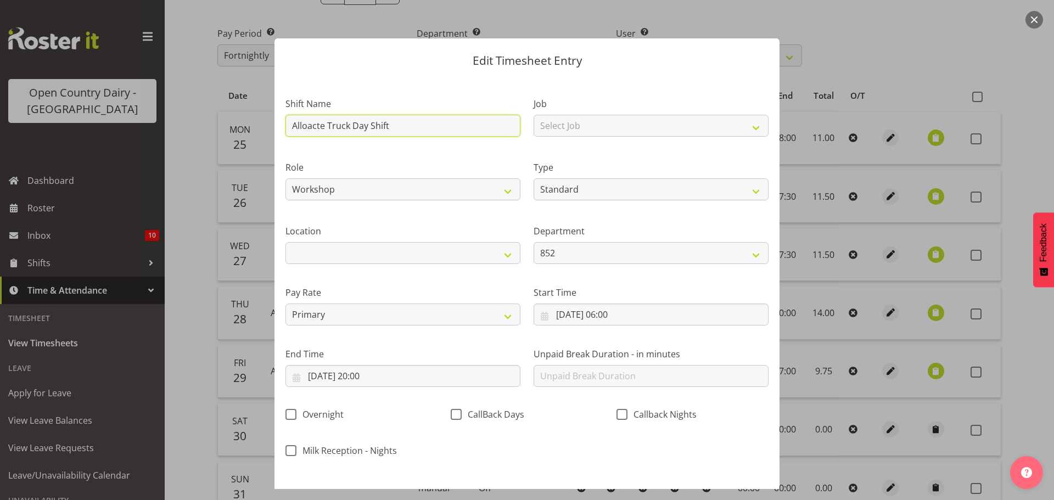
drag, startPoint x: 367, startPoint y: 126, endPoint x: 284, endPoint y: 127, distance: 82.9
click at [284, 127] on div "Shift Name Alloacte Truck Day Shift" at bounding box center [403, 114] width 248 height 64
type input "workshop"
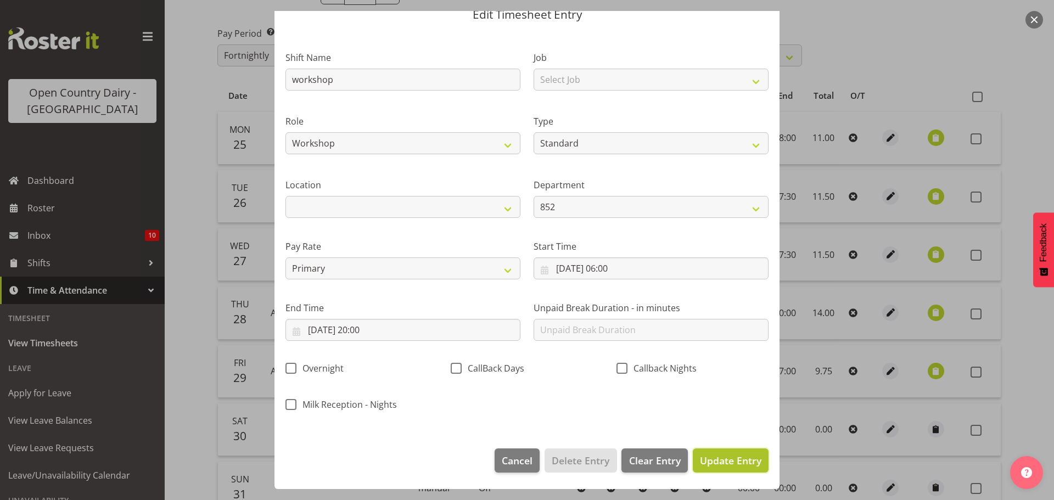
click at [712, 463] on span "Update Entry" at bounding box center [730, 460] width 61 height 13
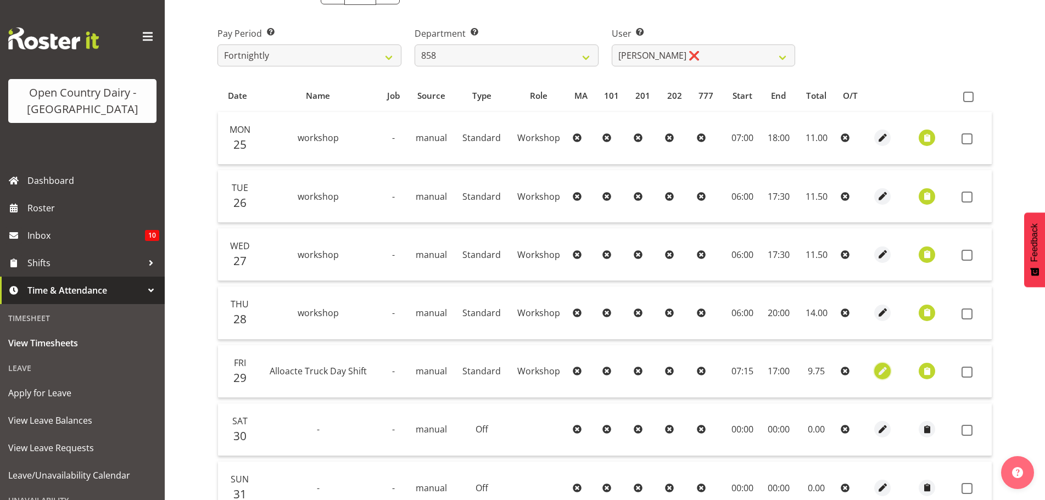
click at [881, 374] on span "button" at bounding box center [882, 371] width 13 height 13
select select "1162"
select select "Standard"
select select "816"
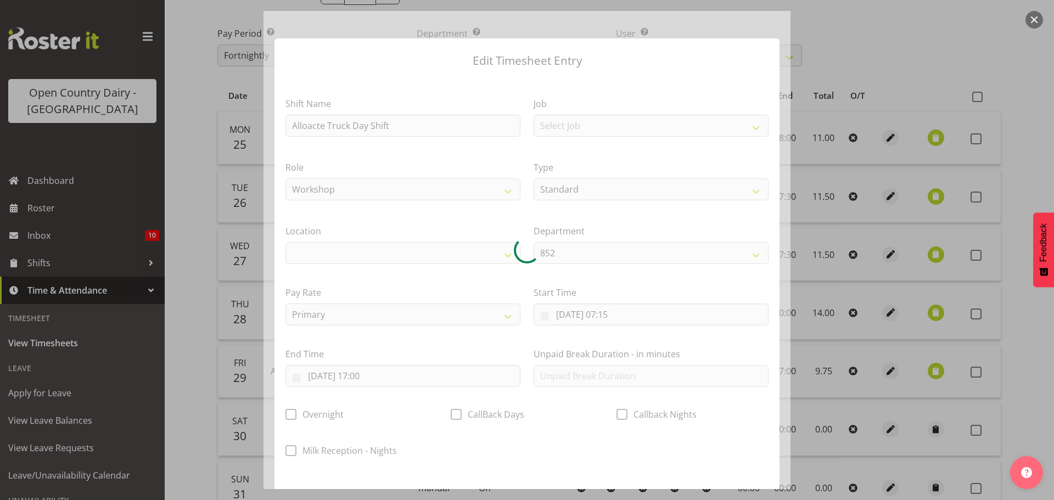
select select
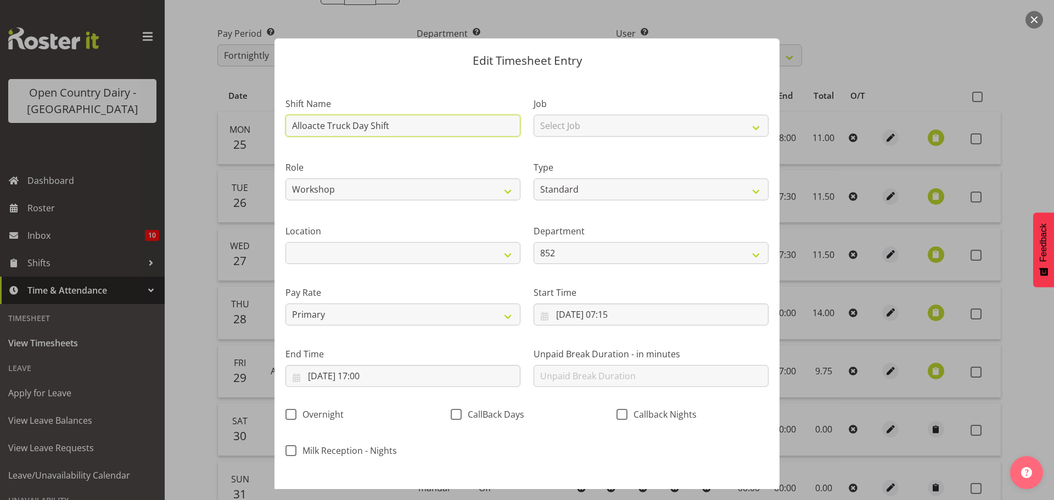
drag, startPoint x: 394, startPoint y: 125, endPoint x: 285, endPoint y: 124, distance: 108.7
click at [285, 124] on div "Shift Name Alloacte Truck Day Shift" at bounding box center [403, 114] width 248 height 64
type input "workshop"
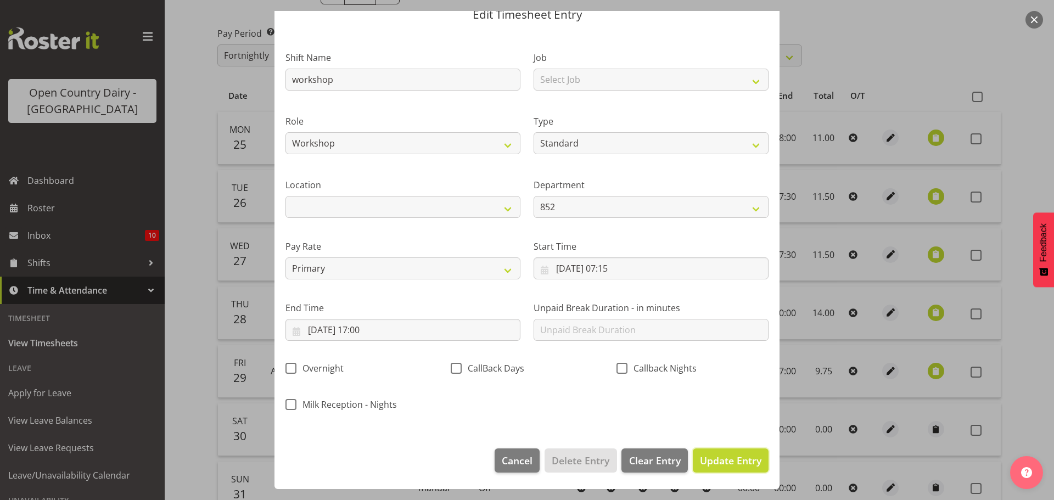
click at [706, 463] on span "Update Entry" at bounding box center [730, 460] width 61 height 13
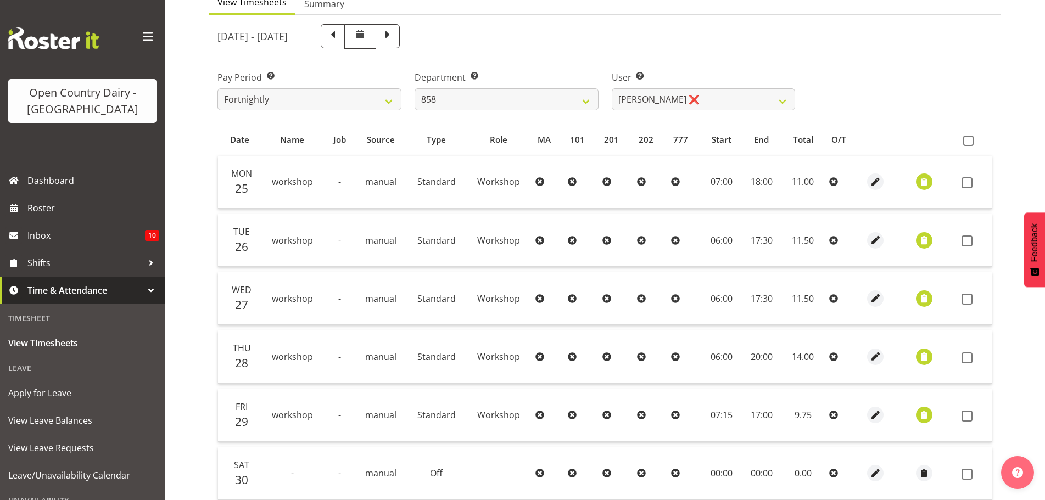
scroll to position [112, 0]
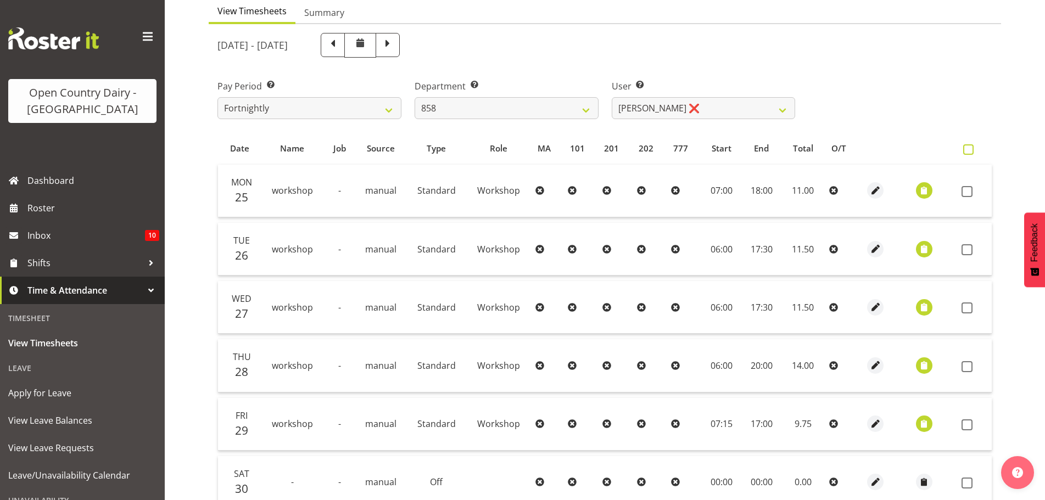
click at [968, 150] on span at bounding box center [968, 149] width 10 height 10
click at [968, 150] on input "checkbox" at bounding box center [966, 149] width 7 height 7
checkbox input "true"
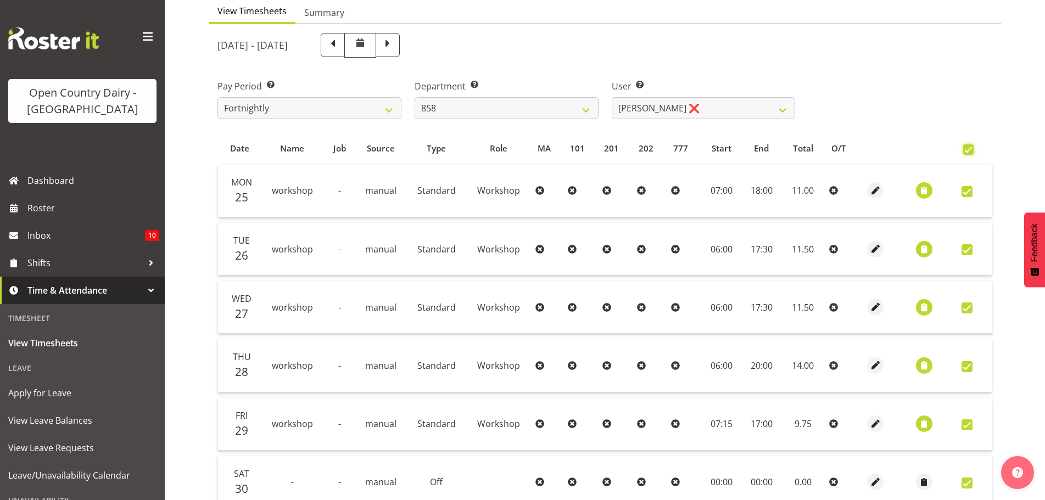
checkbox input "true"
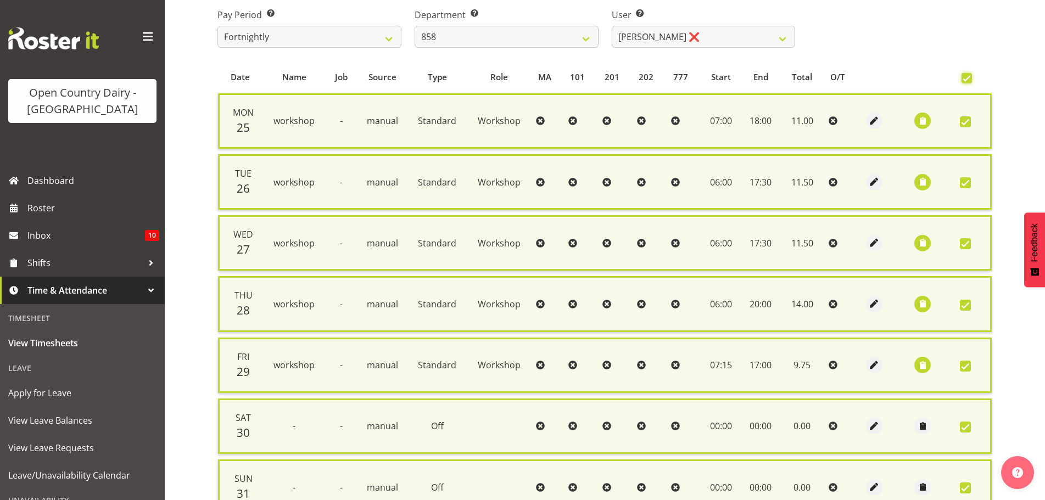
scroll to position [295, 0]
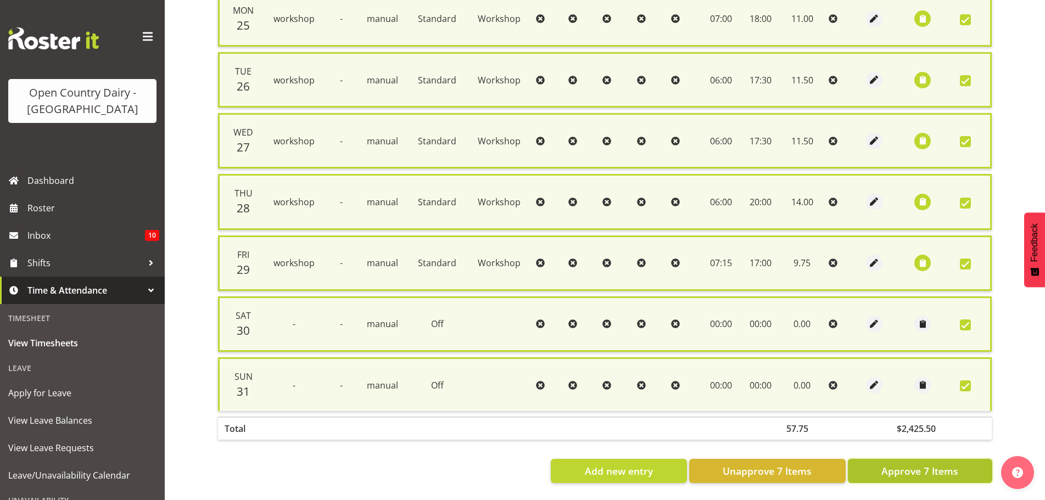
click at [911, 464] on span "Approve 7 Items" at bounding box center [919, 471] width 77 height 14
checkbox input "false"
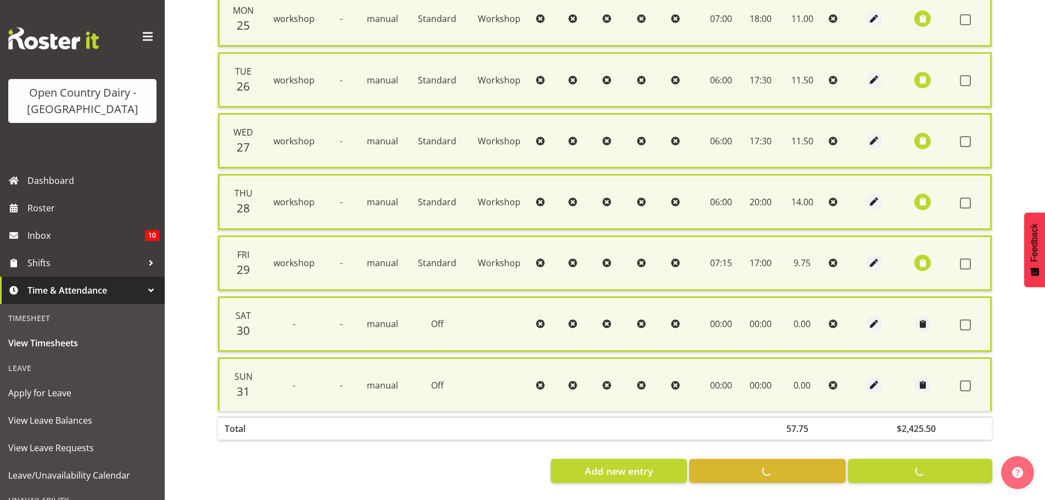
checkbox input "false"
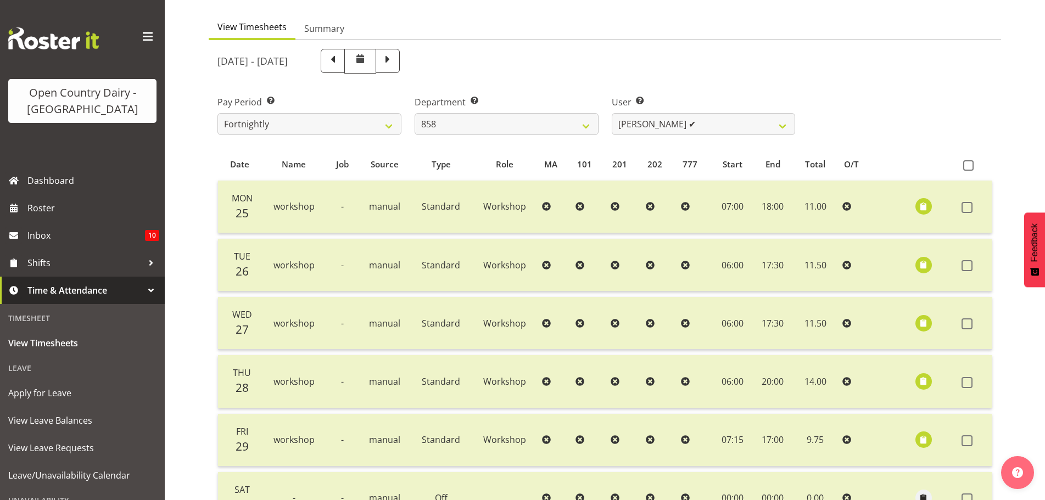
scroll to position [0, 0]
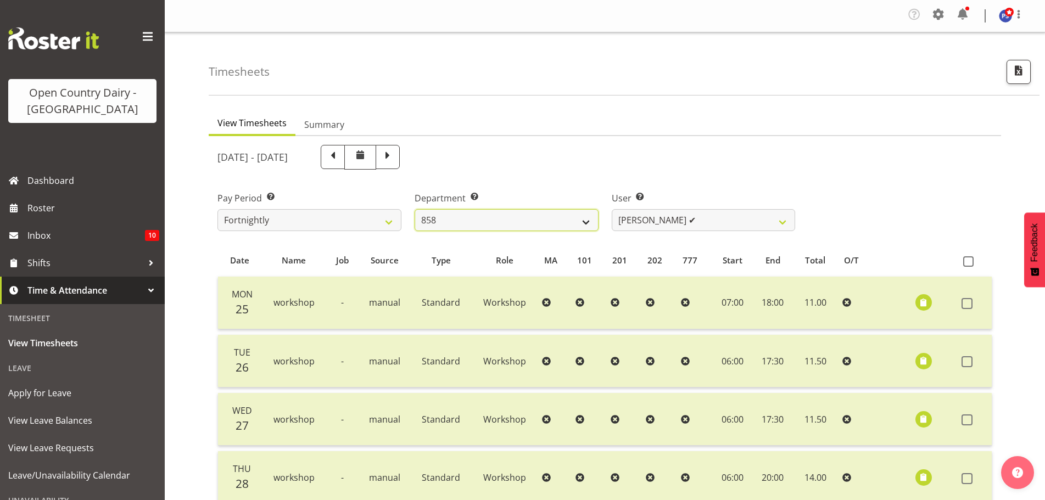
click at [587, 219] on select "734 735 736 737 738 739 851 852 853 854 855 856 858 861 862 865 868 869 870 873" at bounding box center [507, 220] width 184 height 22
select select "691"
click at [415, 209] on select "734 735 736 737 738 739 851 852 853 854 855 856 858 861 862 865 868 869 870 873" at bounding box center [507, 220] width 184 height 22
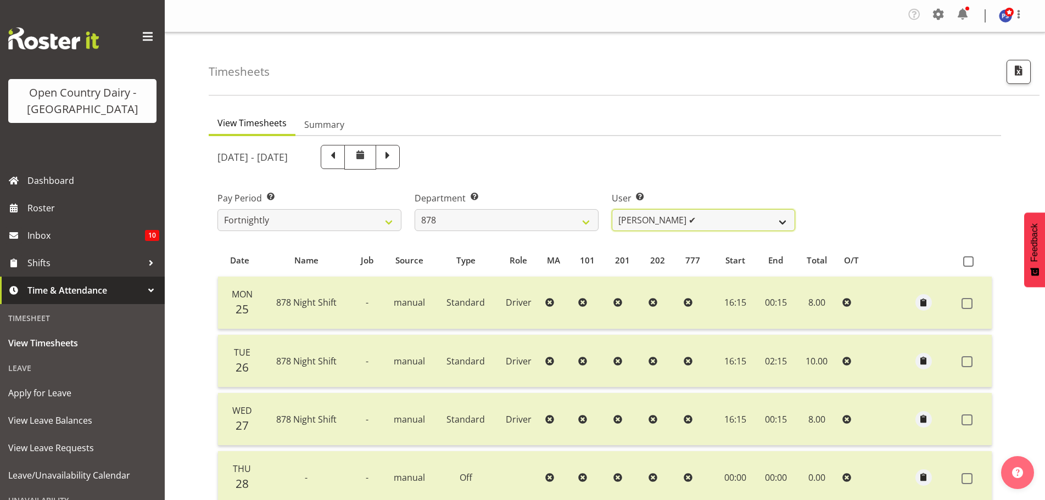
click at [782, 221] on select "[PERSON_NAME] ✔ [PERSON_NAME] ❌ [PERSON_NAME] ✔ [PERSON_NAME][GEOGRAPHIC_DATA] ✔" at bounding box center [704, 220] width 184 height 22
select select "7411"
click at [612, 209] on select "[PERSON_NAME] ✔ [PERSON_NAME] ❌ [PERSON_NAME] ✔ [PERSON_NAME][GEOGRAPHIC_DATA] ✔" at bounding box center [704, 220] width 184 height 22
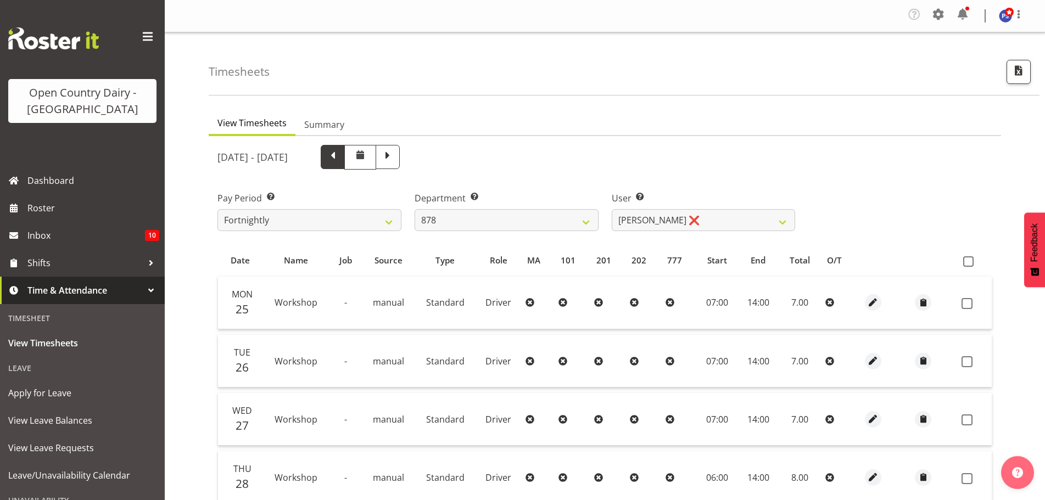
click at [340, 160] on span at bounding box center [333, 156] width 14 height 14
select select
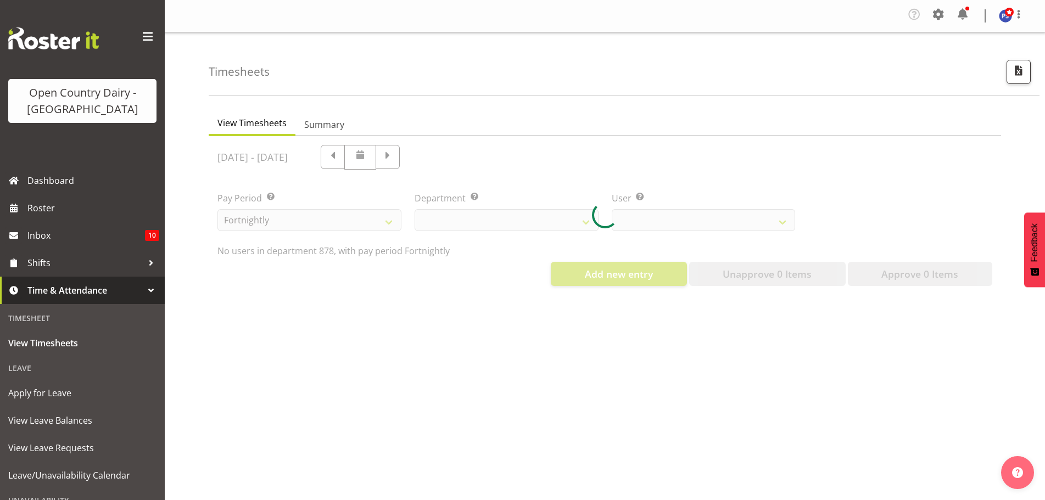
select select "691"
select select "7411"
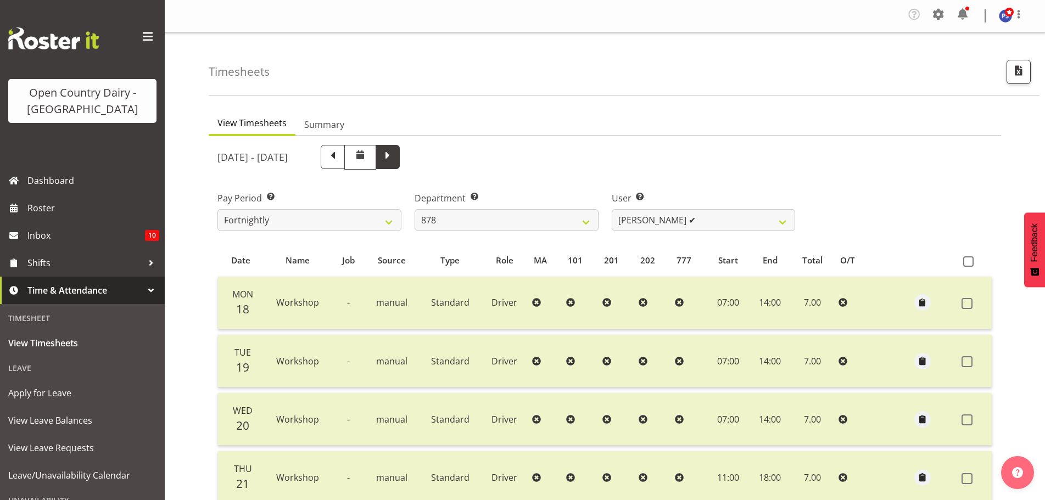
click at [395, 158] on span at bounding box center [387, 156] width 14 height 14
select select
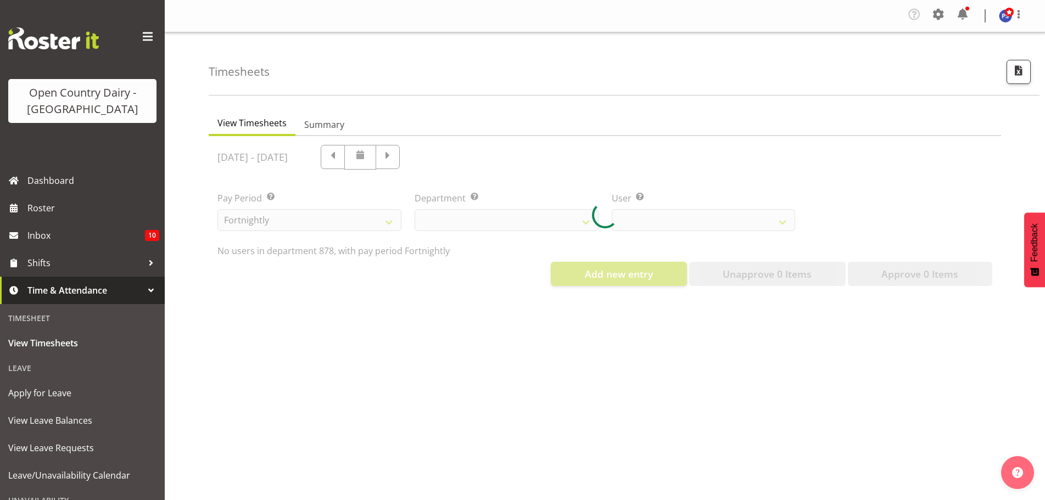
select select "691"
select select "7411"
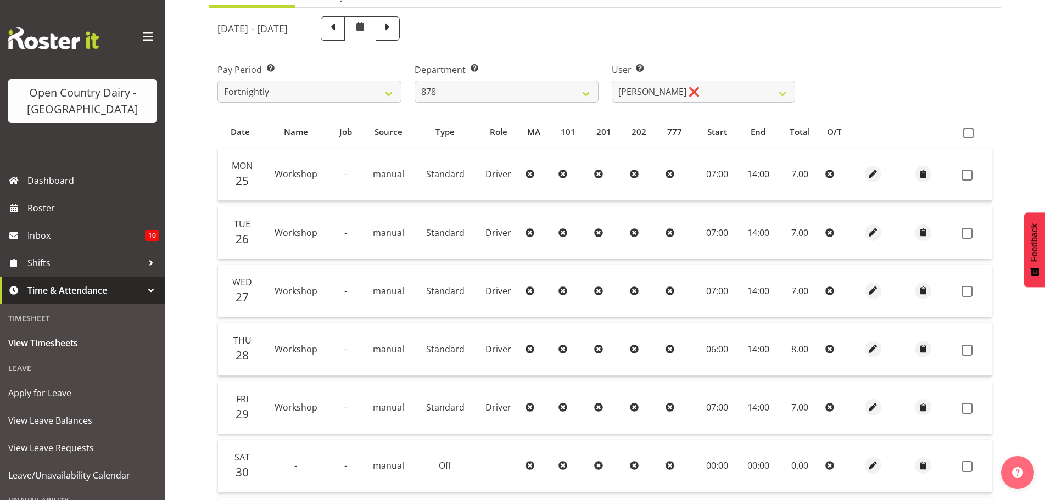
scroll to position [55, 0]
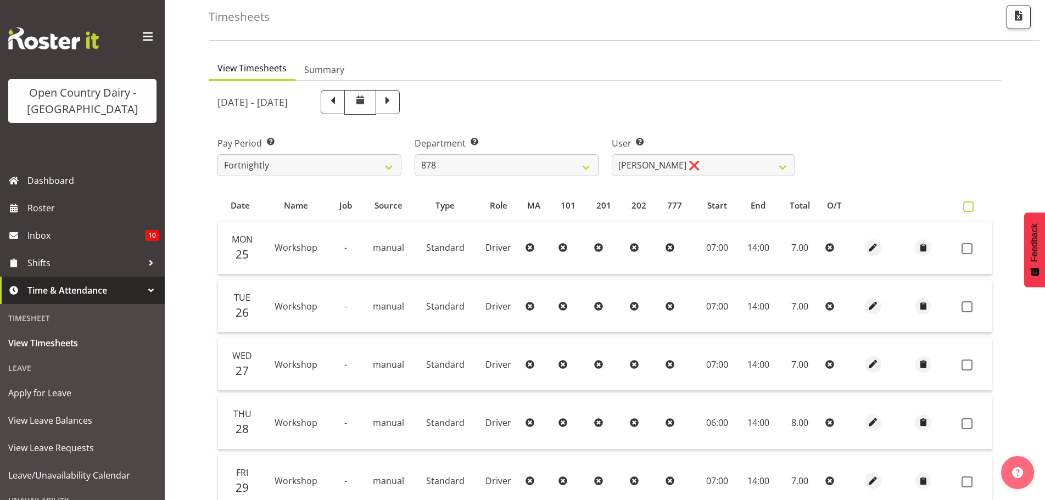
click at [967, 205] on span at bounding box center [968, 206] width 10 height 10
click at [967, 205] on input "checkbox" at bounding box center [966, 206] width 7 height 7
checkbox input "true"
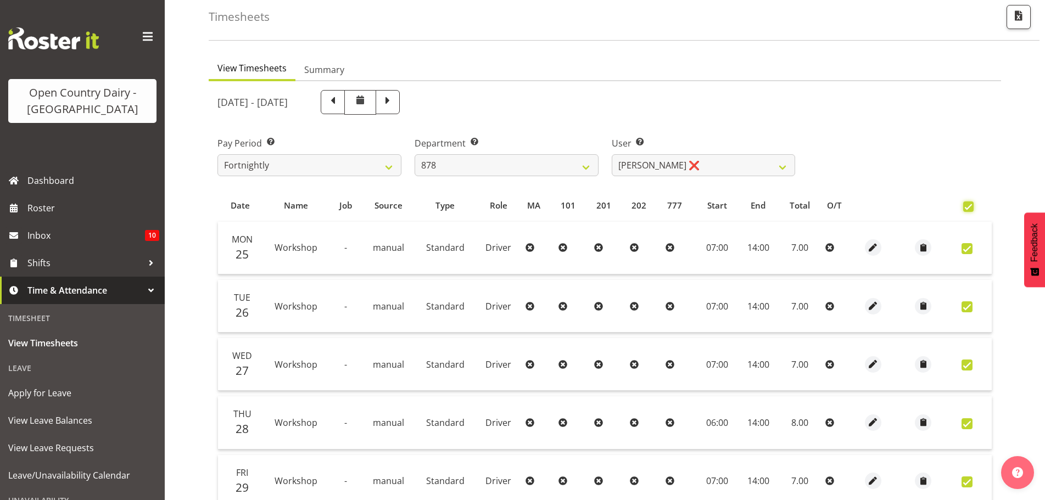
checkbox input "true"
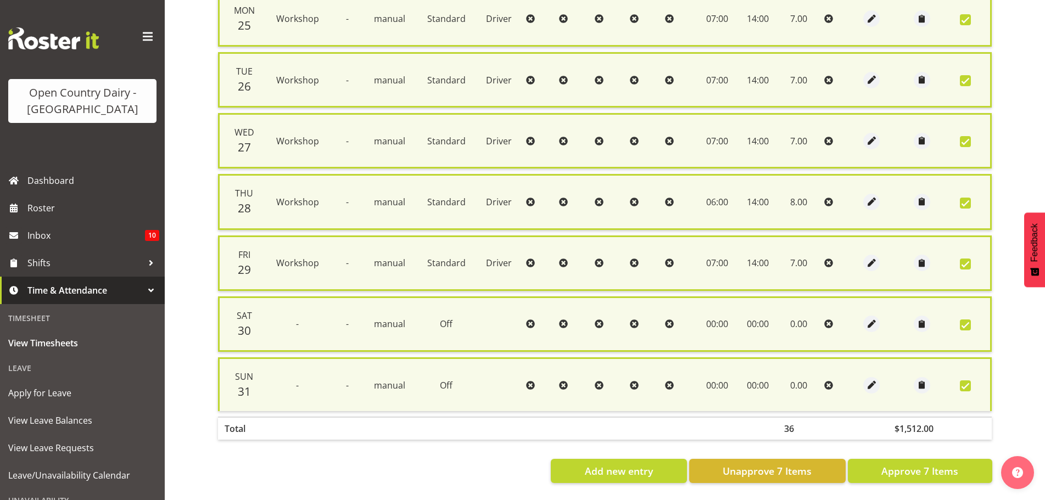
scroll to position [295, 0]
click at [917, 464] on span "Approve 7 Items" at bounding box center [919, 471] width 77 height 14
checkbox input "false"
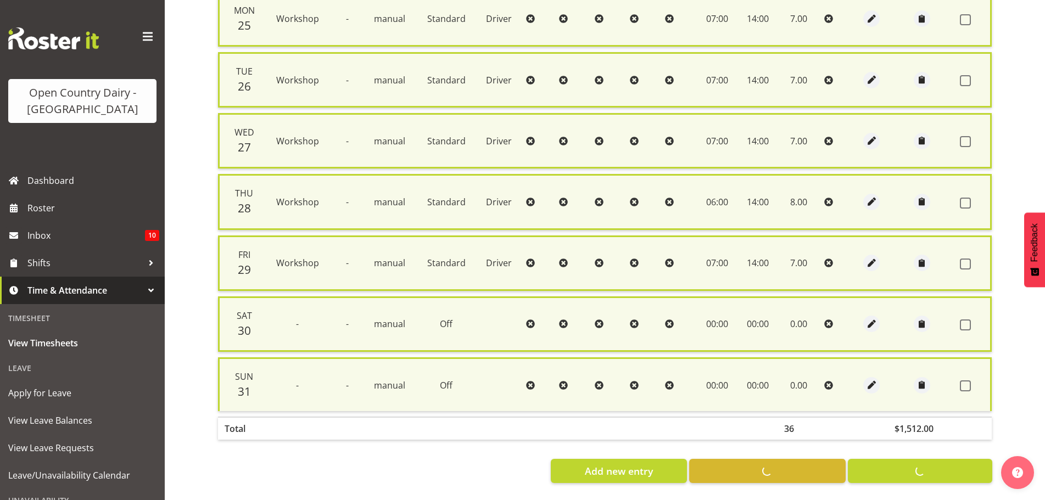
checkbox input "false"
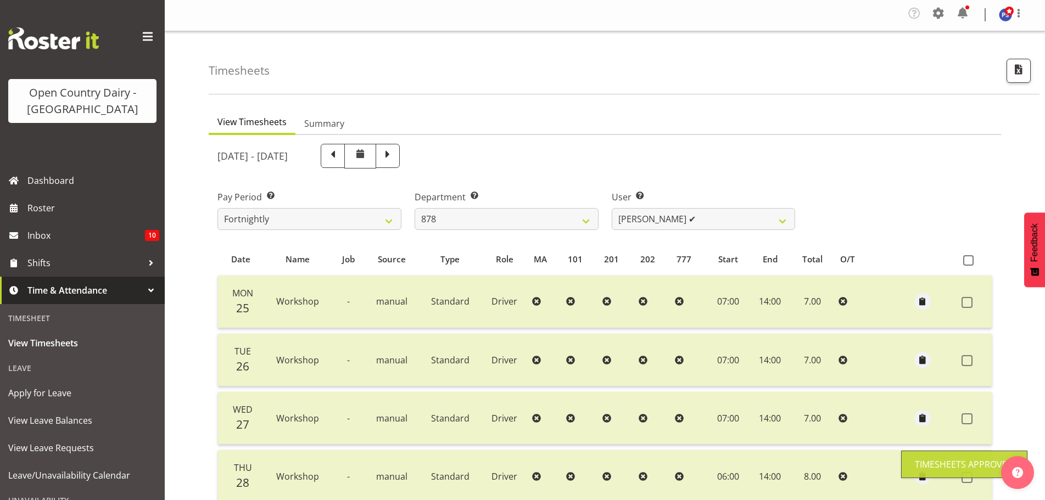
scroll to position [0, 0]
